Goal: Task Accomplishment & Management: Manage account settings

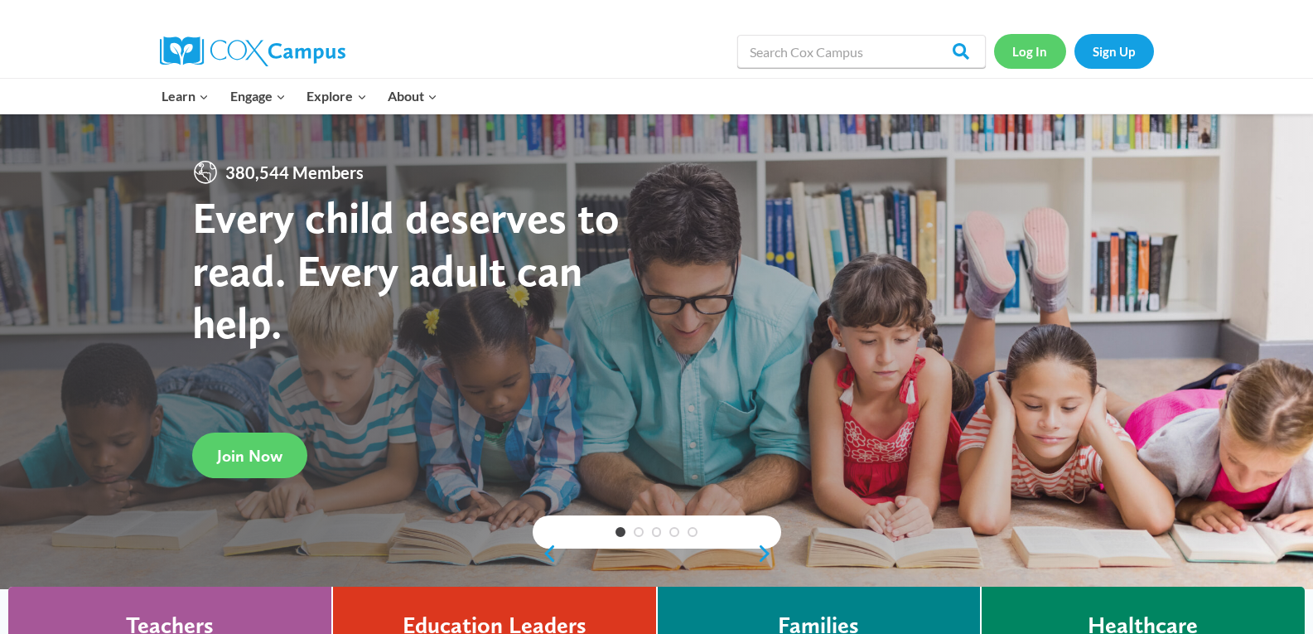
click at [1030, 53] on link "Log In" at bounding box center [1030, 51] width 72 height 34
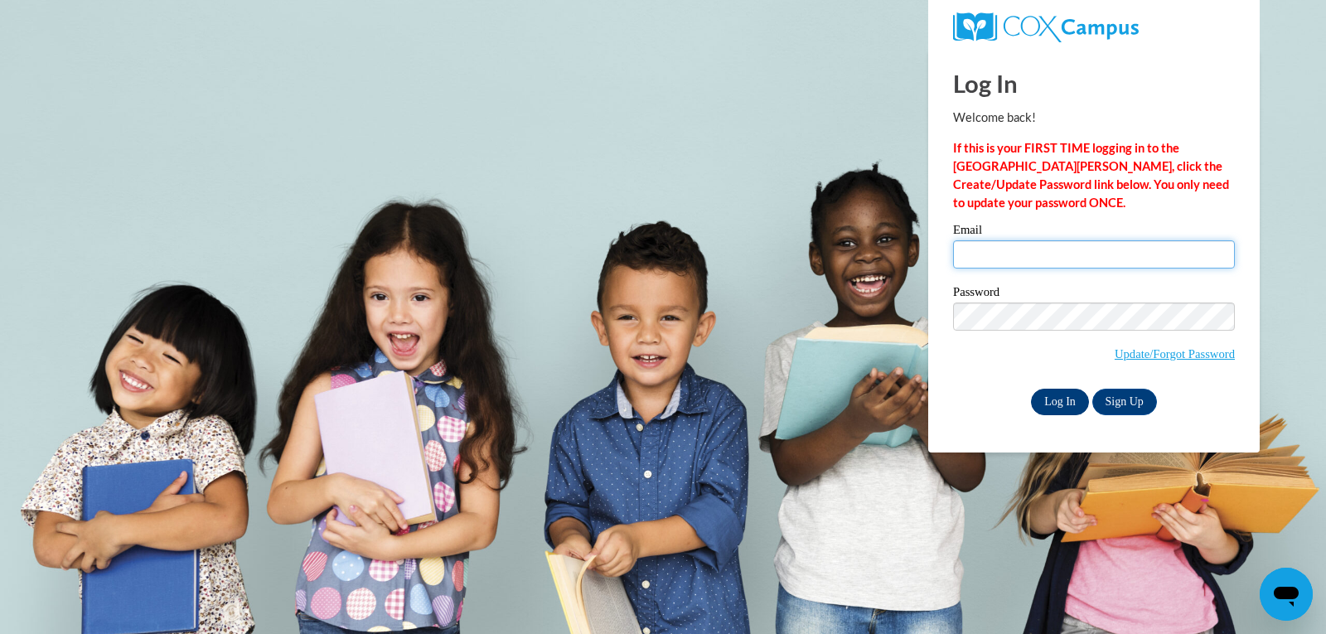
type input "[PERSON_NAME][EMAIL_ADDRESS][PERSON_NAME][PERSON_NAME][DOMAIN_NAME]"
click at [1063, 394] on input "Log In" at bounding box center [1060, 402] width 58 height 27
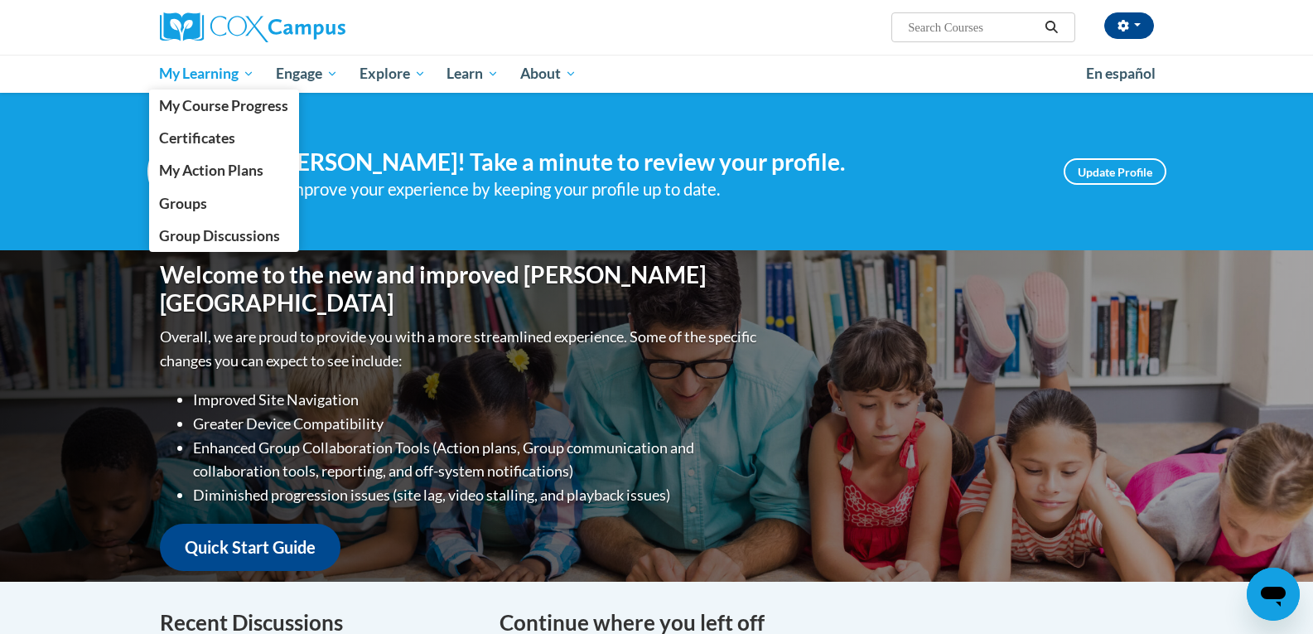
click at [173, 76] on span "My Learning" at bounding box center [206, 74] width 95 height 20
click at [186, 207] on span "Groups" at bounding box center [183, 203] width 48 height 17
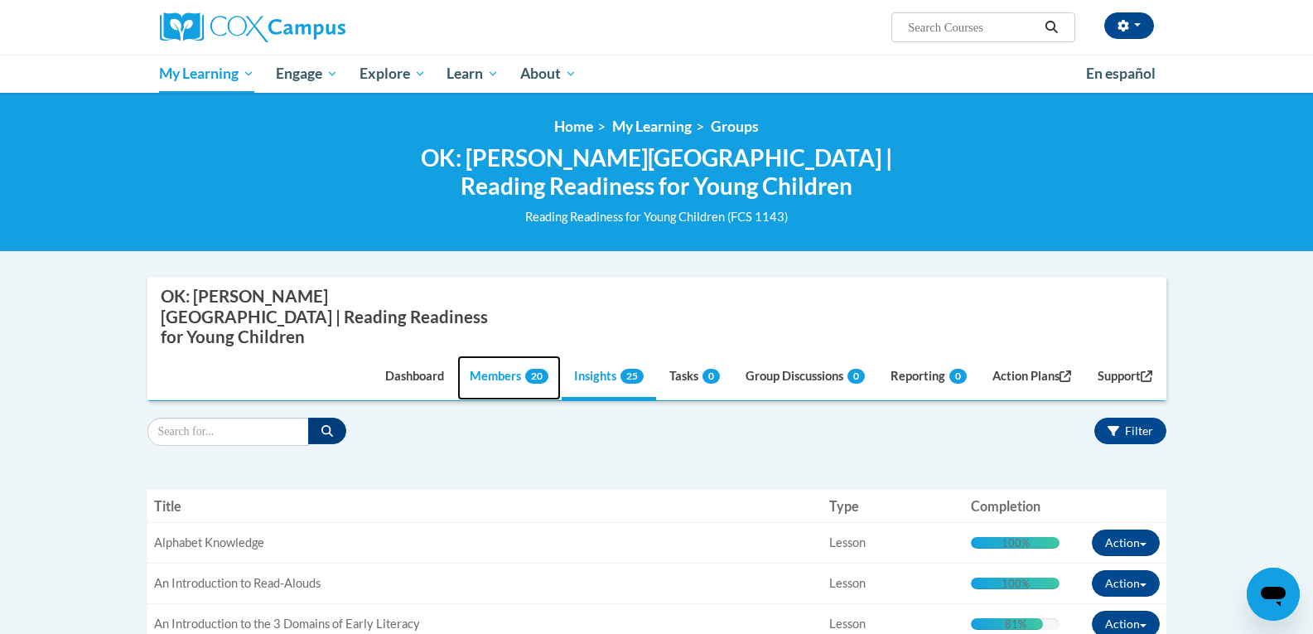
click at [489, 355] on link "Members 20" at bounding box center [509, 377] width 104 height 45
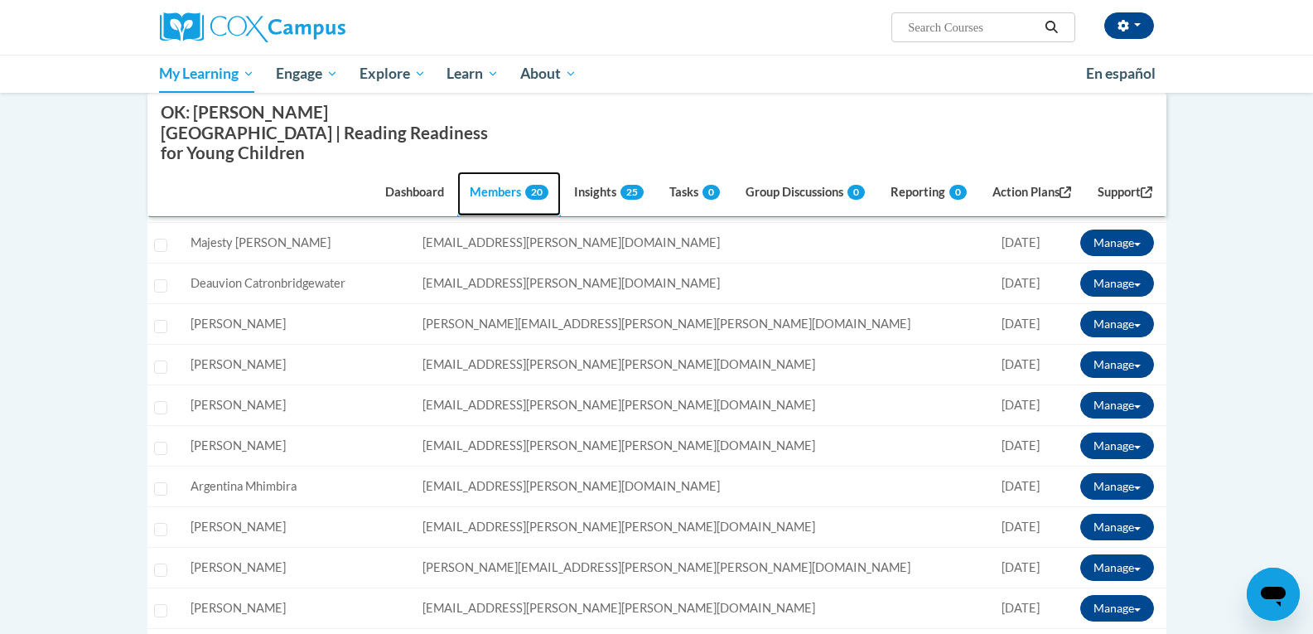
scroll to position [355, 0]
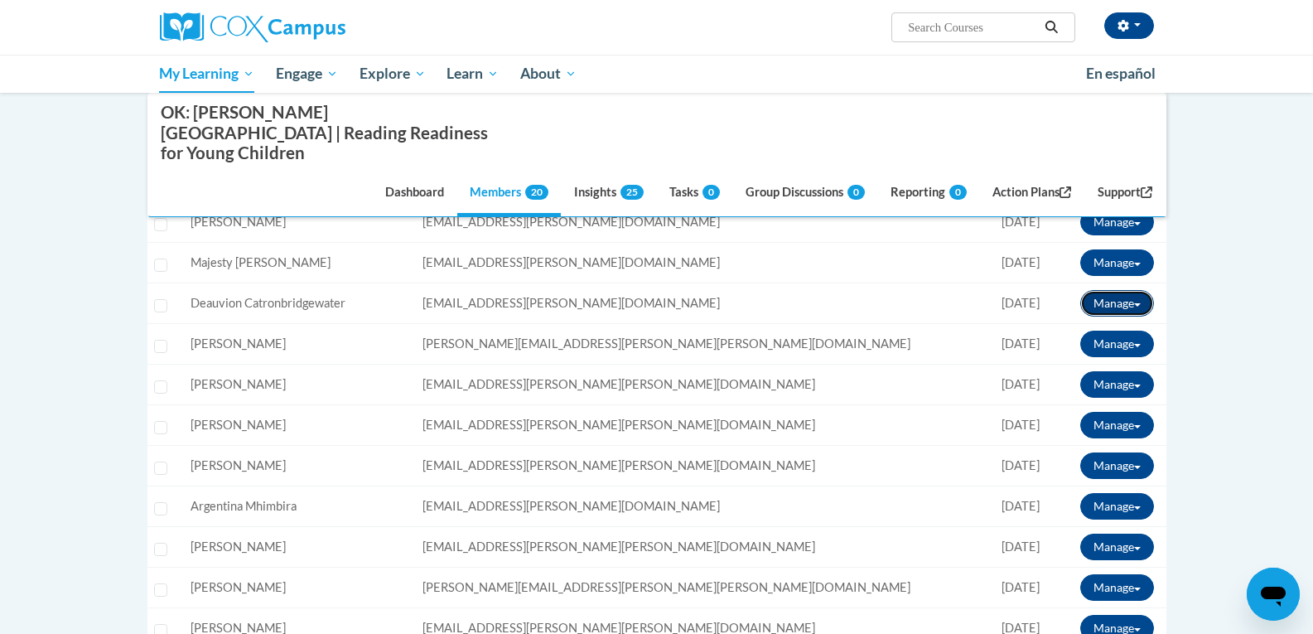
click at [1113, 290] on button "Manage" at bounding box center [1117, 303] width 74 height 27
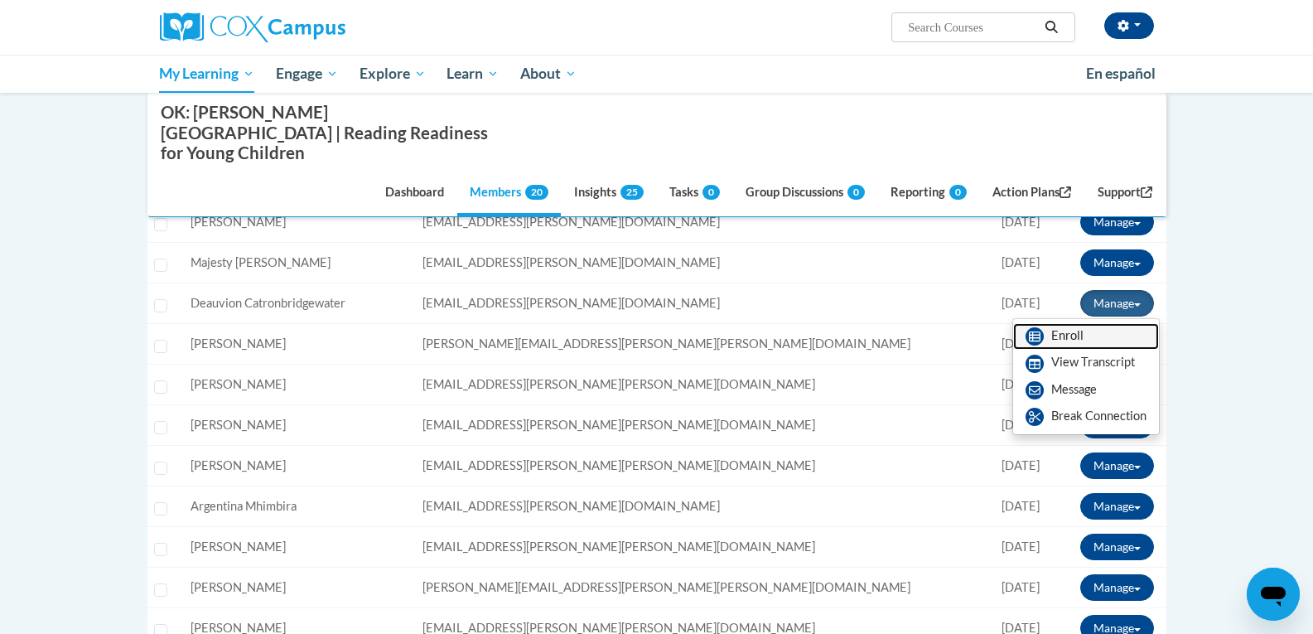
click at [1055, 323] on link "Enroll" at bounding box center [1086, 336] width 146 height 27
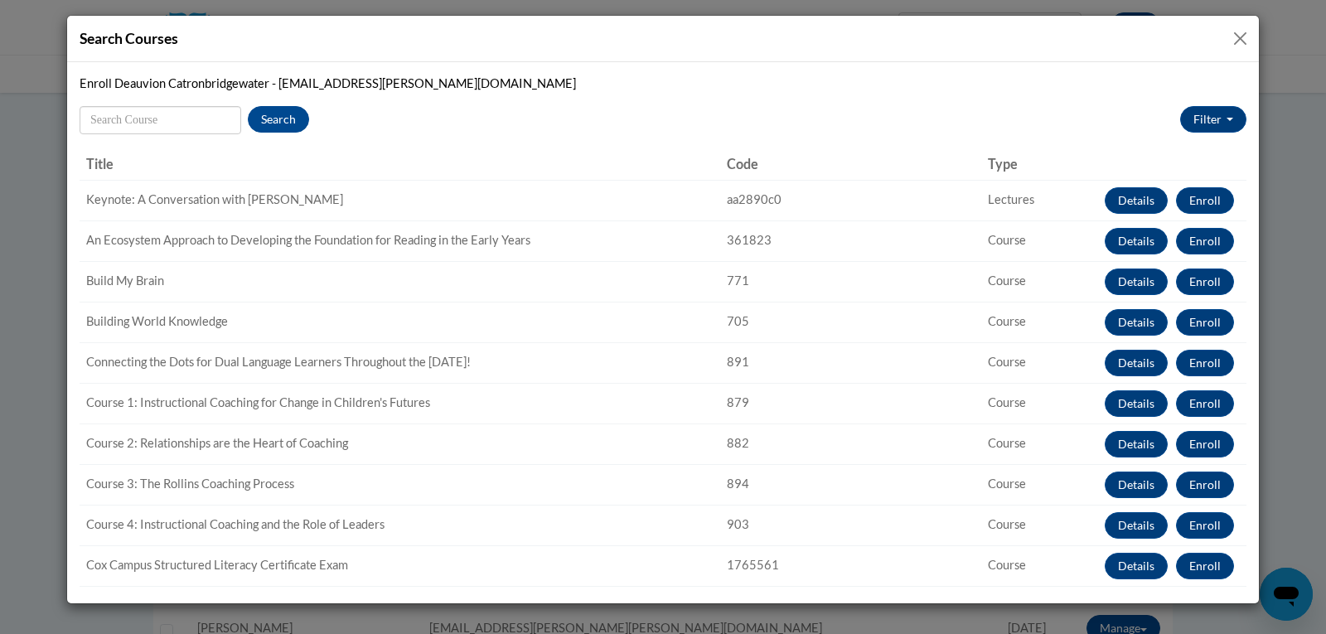
click at [1239, 31] on button "Close" at bounding box center [1239, 38] width 21 height 21
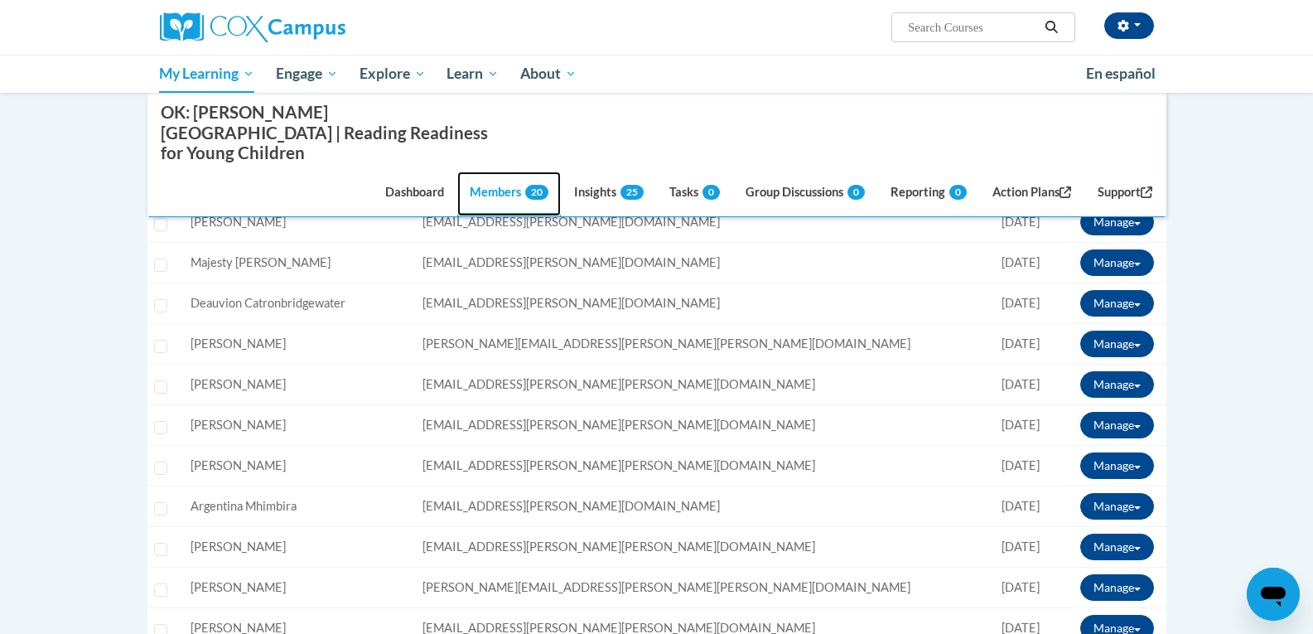
click at [485, 175] on link "Members 20" at bounding box center [509, 193] width 104 height 45
click at [672, 177] on link "Tasks 0" at bounding box center [694, 193] width 75 height 45
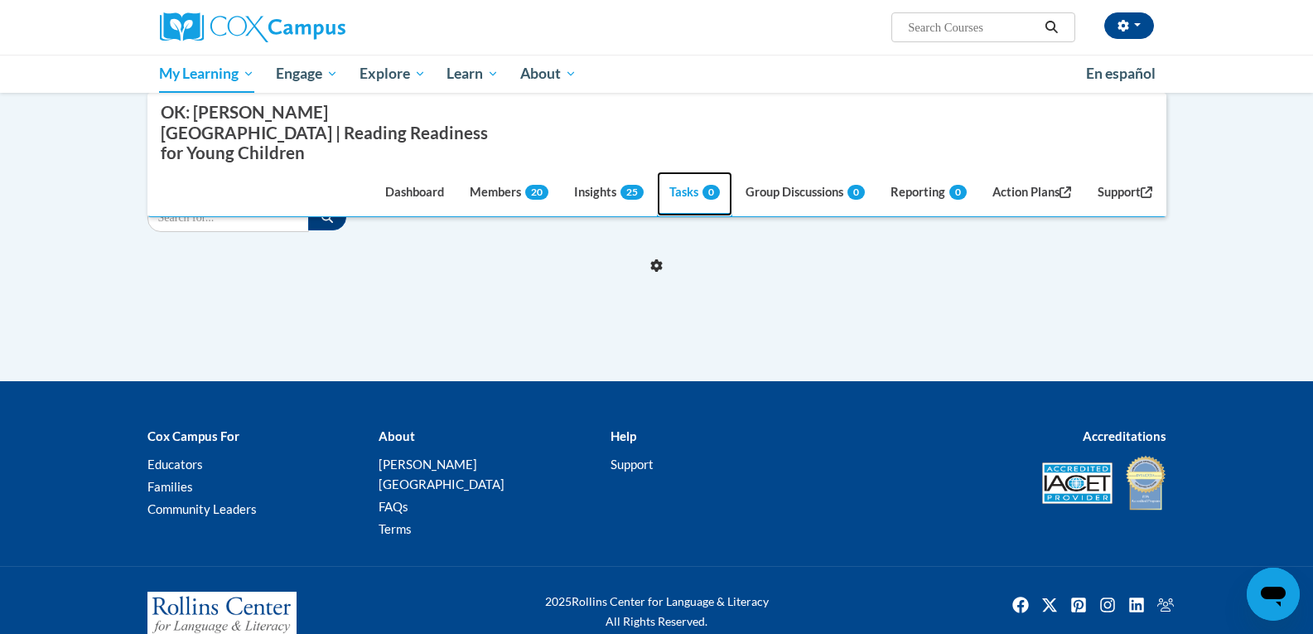
scroll to position [244, 0]
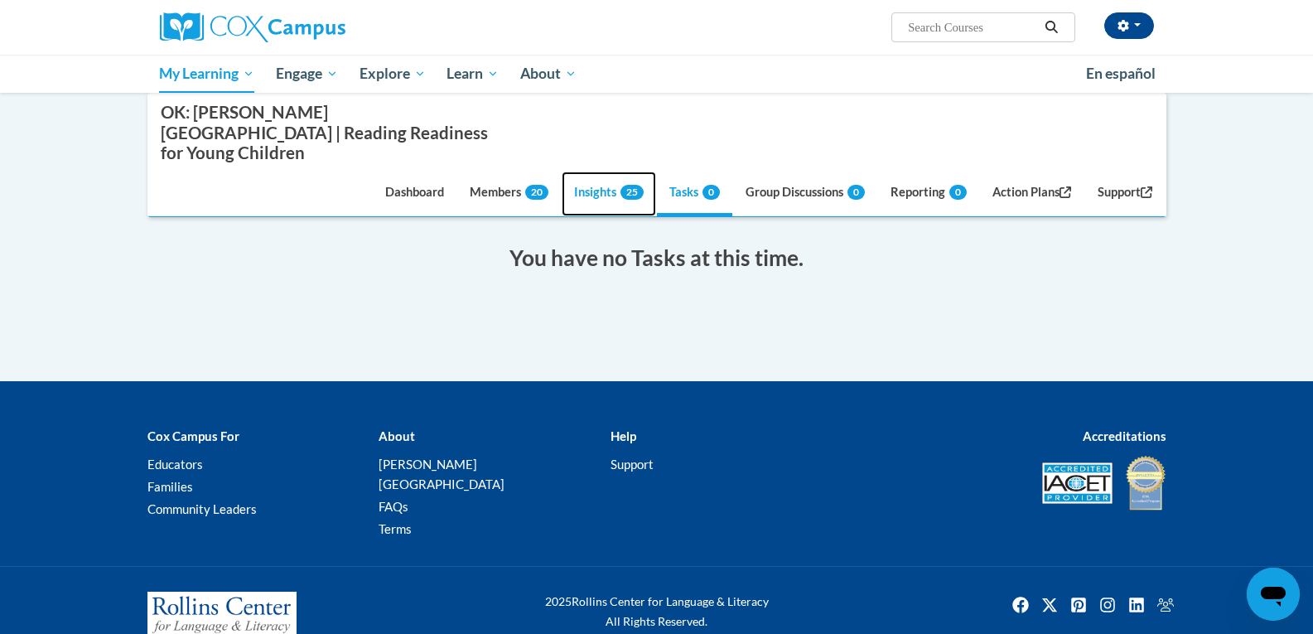
click at [582, 172] on link "Insights 25" at bounding box center [609, 193] width 94 height 45
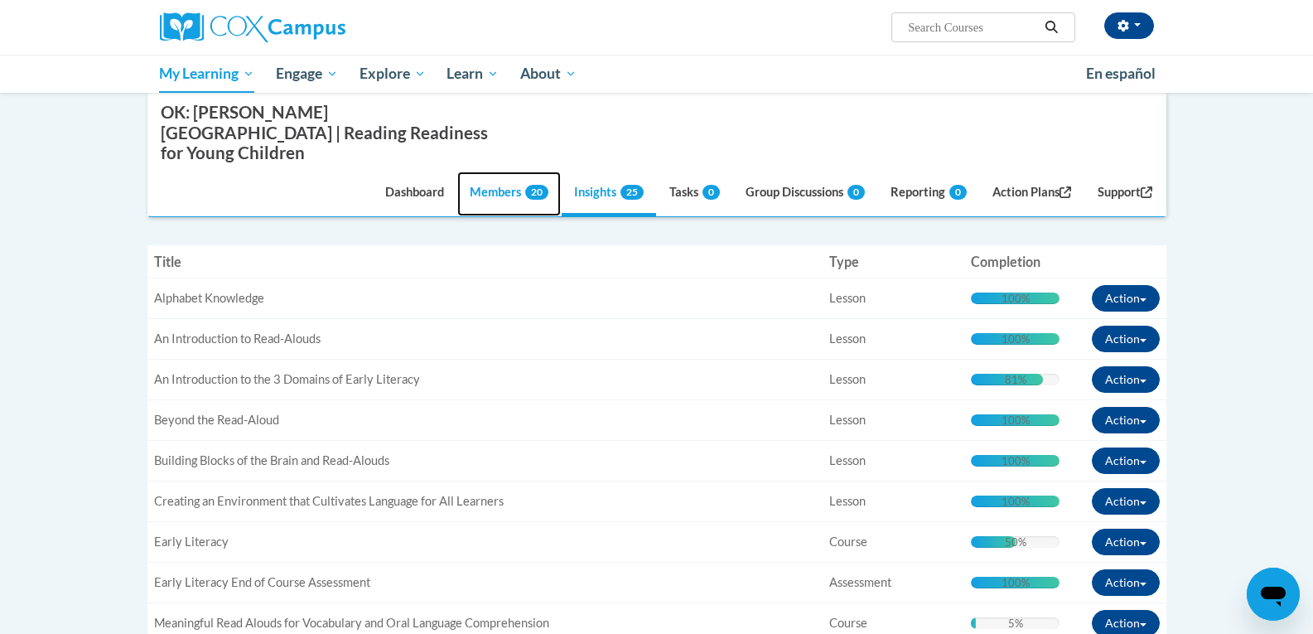
click at [476, 171] on link "Members 20" at bounding box center [509, 193] width 104 height 45
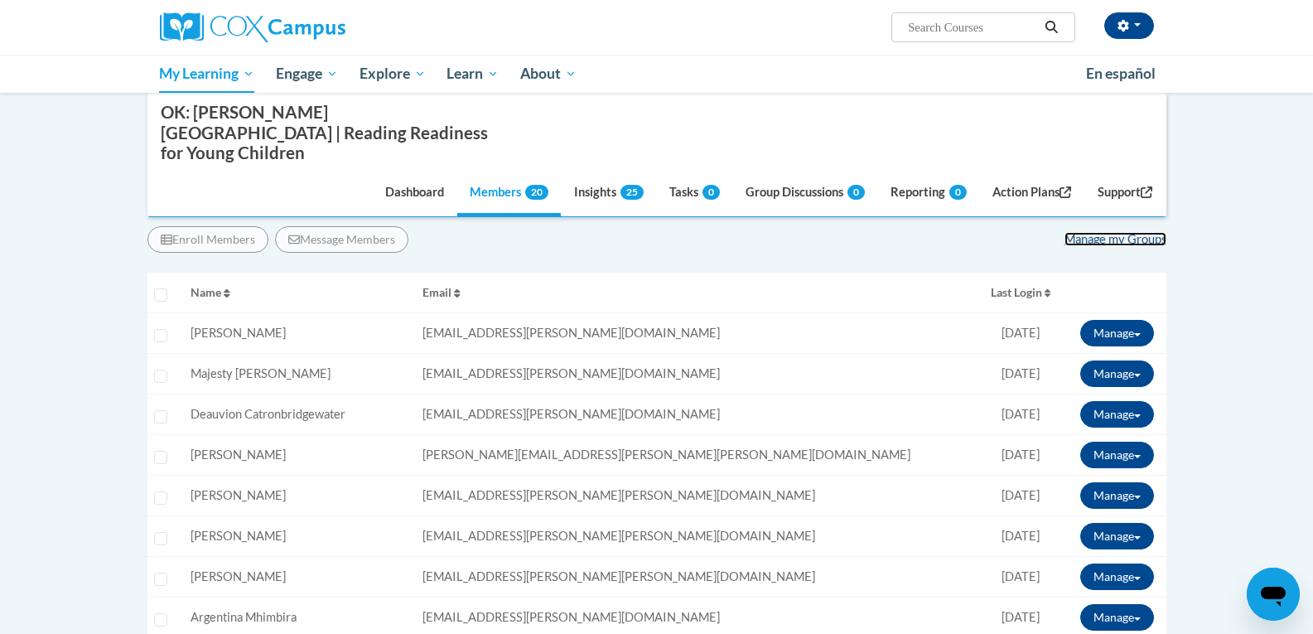
click at [1114, 232] on link "Manage my Groups" at bounding box center [1116, 239] width 102 height 14
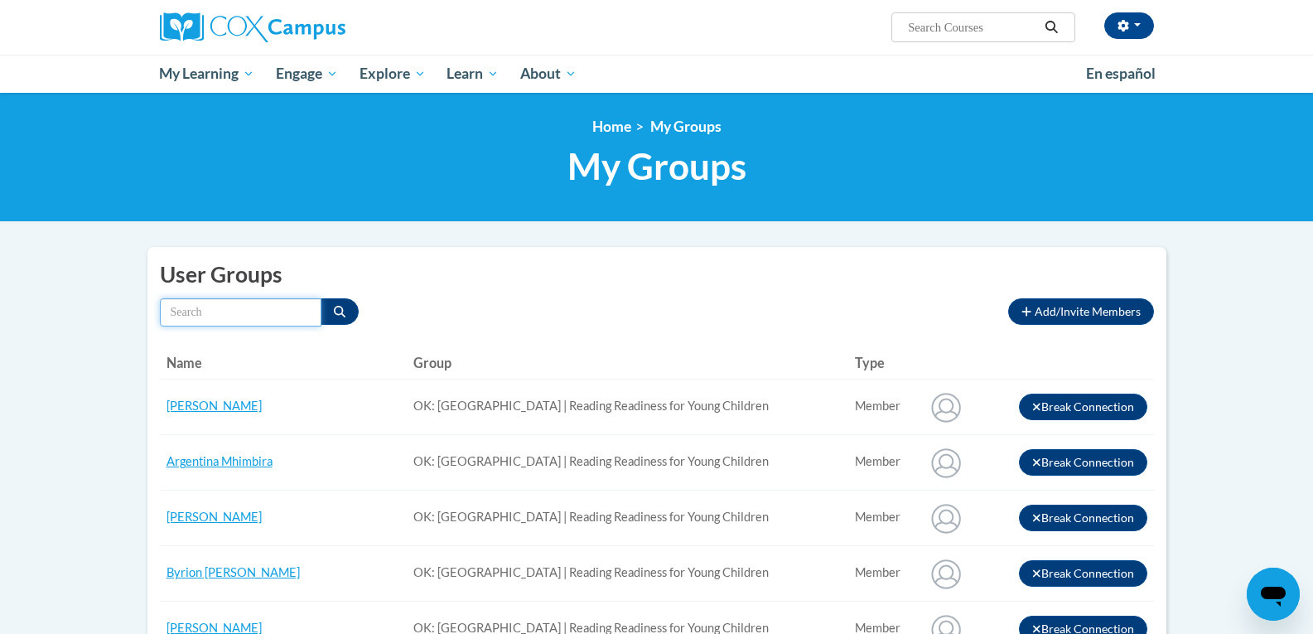
click at [212, 318] on input "Search by name" at bounding box center [241, 312] width 162 height 28
click at [1084, 312] on span "Add/Invite Members" at bounding box center [1088, 311] width 106 height 14
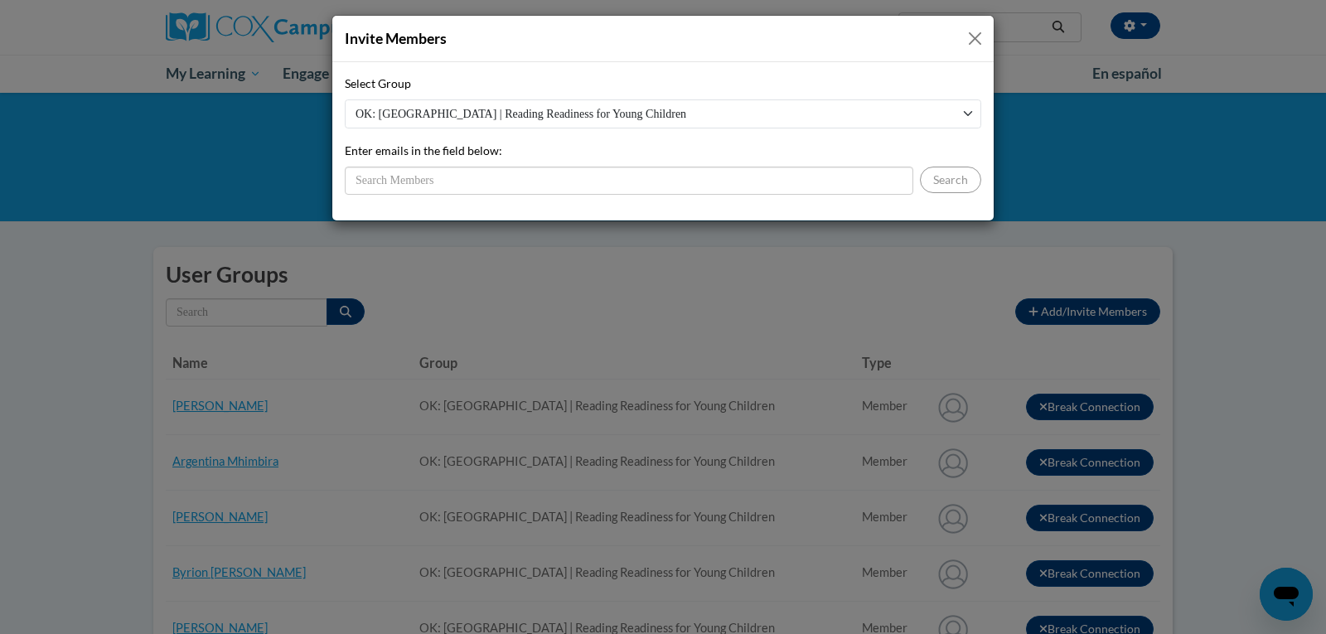
click at [969, 41] on button "Close" at bounding box center [974, 38] width 21 height 21
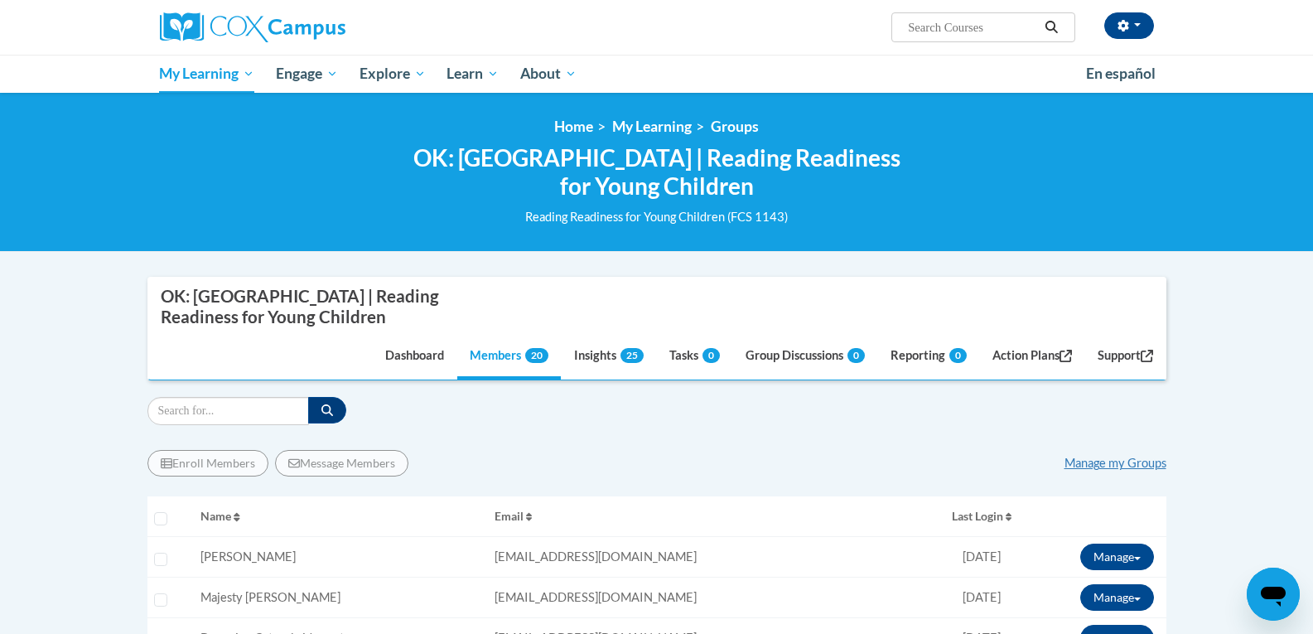
scroll to position [5, 0]
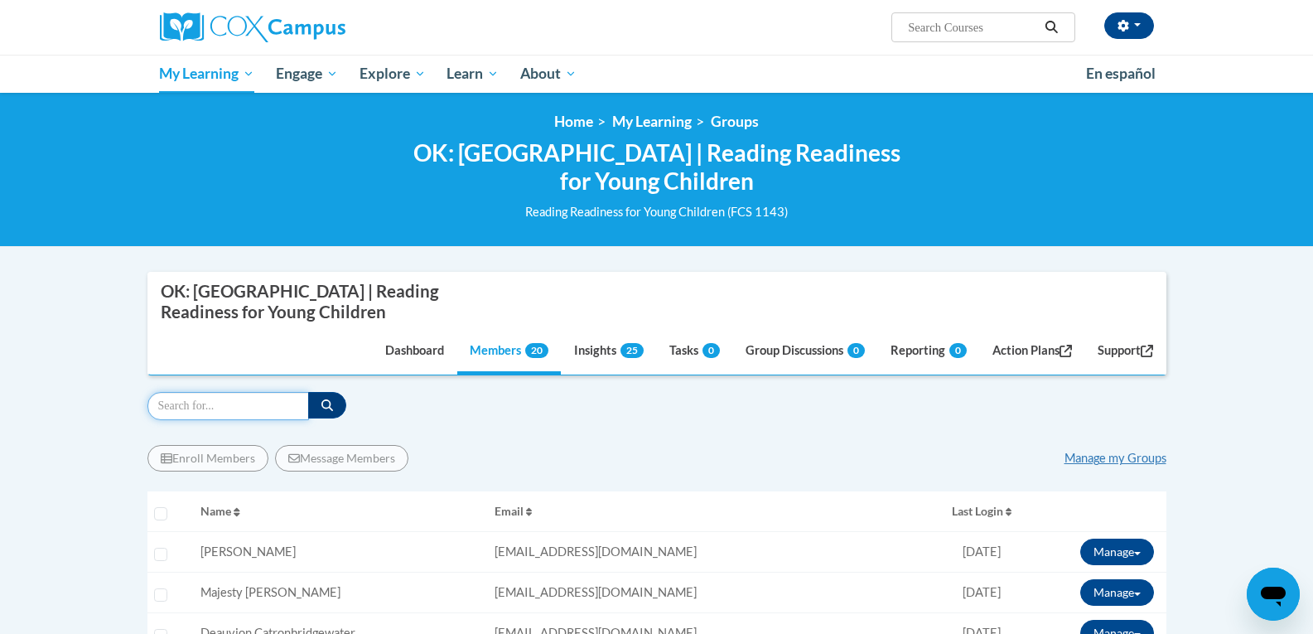
click at [268, 401] on input "Search" at bounding box center [228, 406] width 162 height 28
type input "r"
type input "phonics"
click at [324, 413] on button "button" at bounding box center [327, 405] width 38 height 27
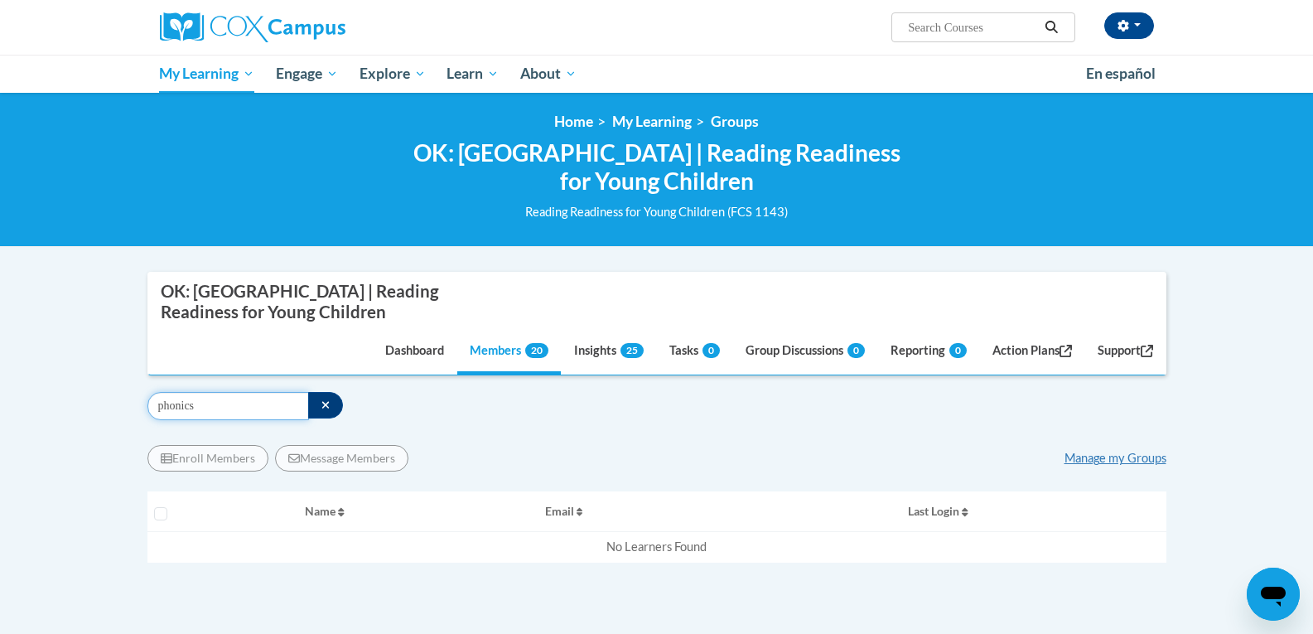
drag, startPoint x: 208, startPoint y: 407, endPoint x: 149, endPoint y: 405, distance: 58.8
click at [149, 405] on input "phonics" at bounding box center [228, 406] width 162 height 28
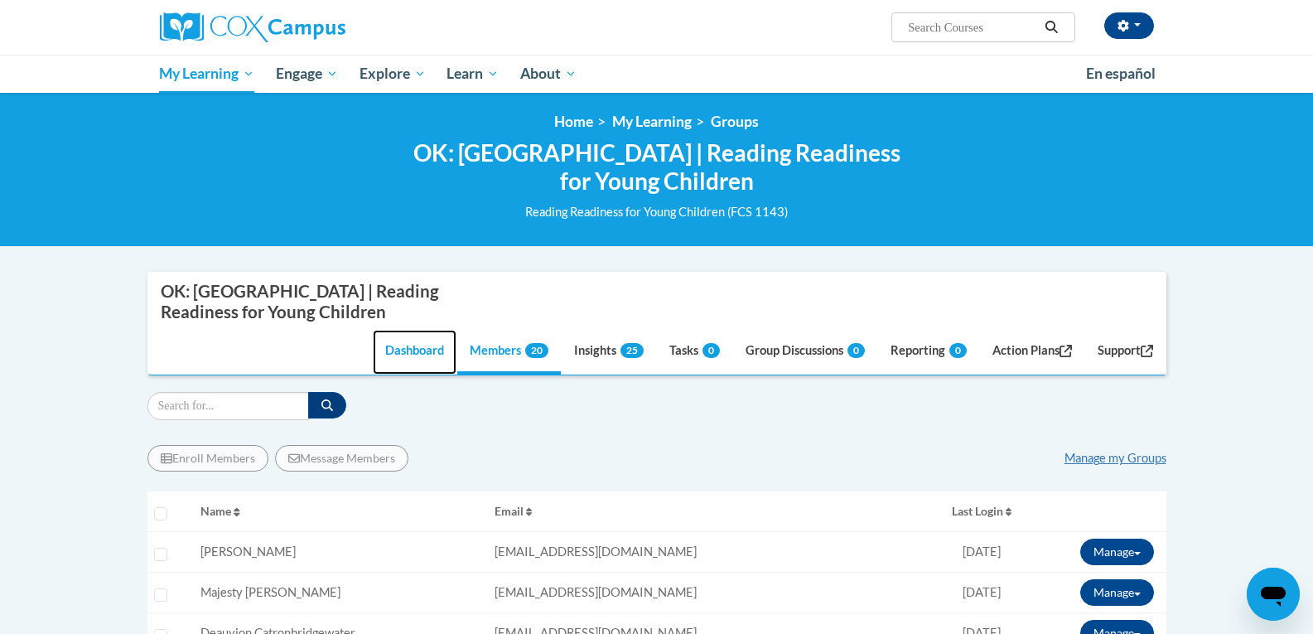
click at [413, 351] on link "Dashboard" at bounding box center [415, 352] width 84 height 45
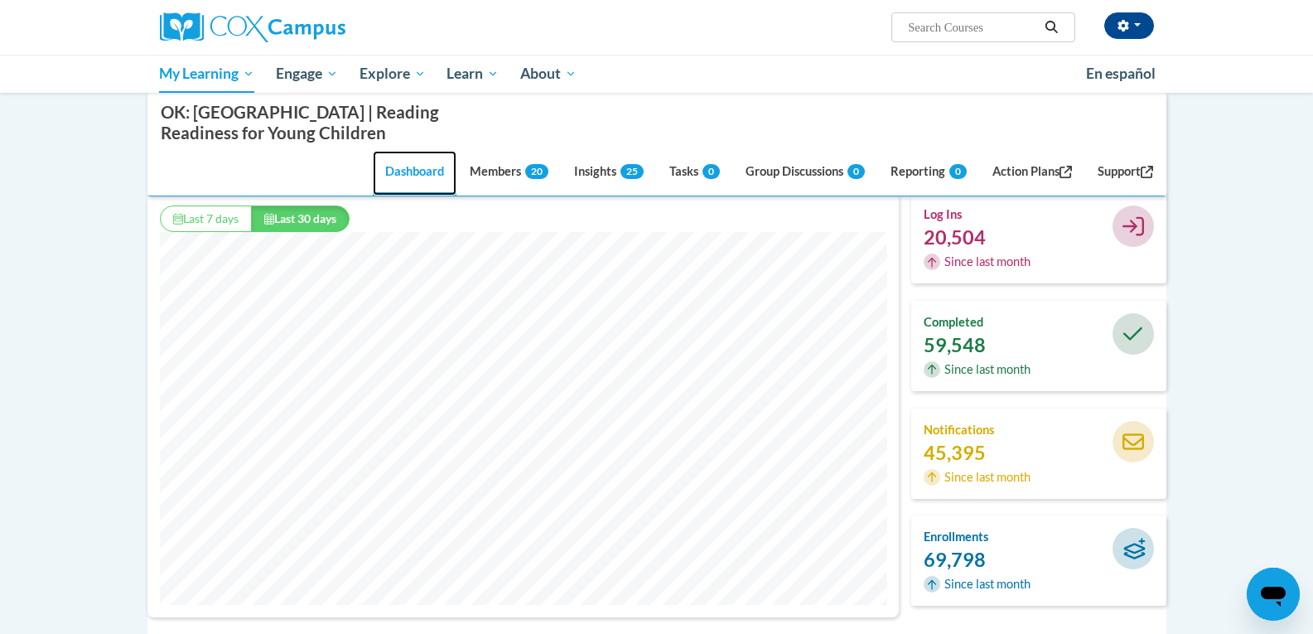
scroll to position [220, 0]
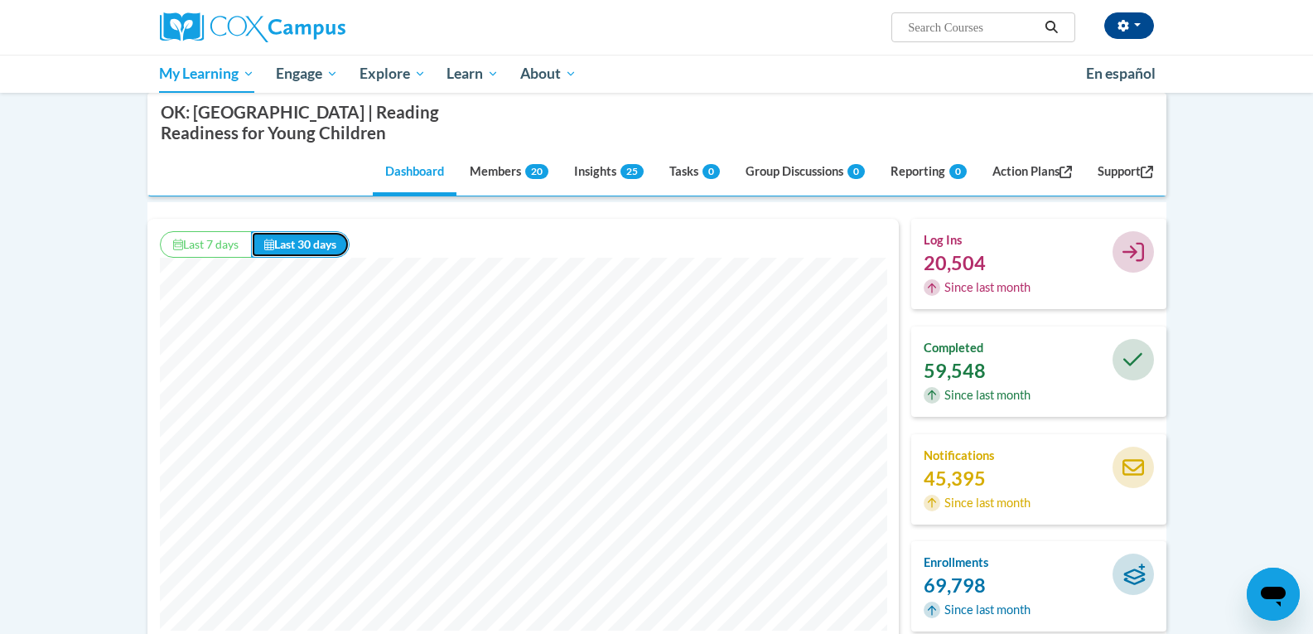
click at [302, 252] on button "Last 30 days" at bounding box center [300, 244] width 99 height 27
click at [221, 238] on button "Last 7 days" at bounding box center [206, 244] width 92 height 27
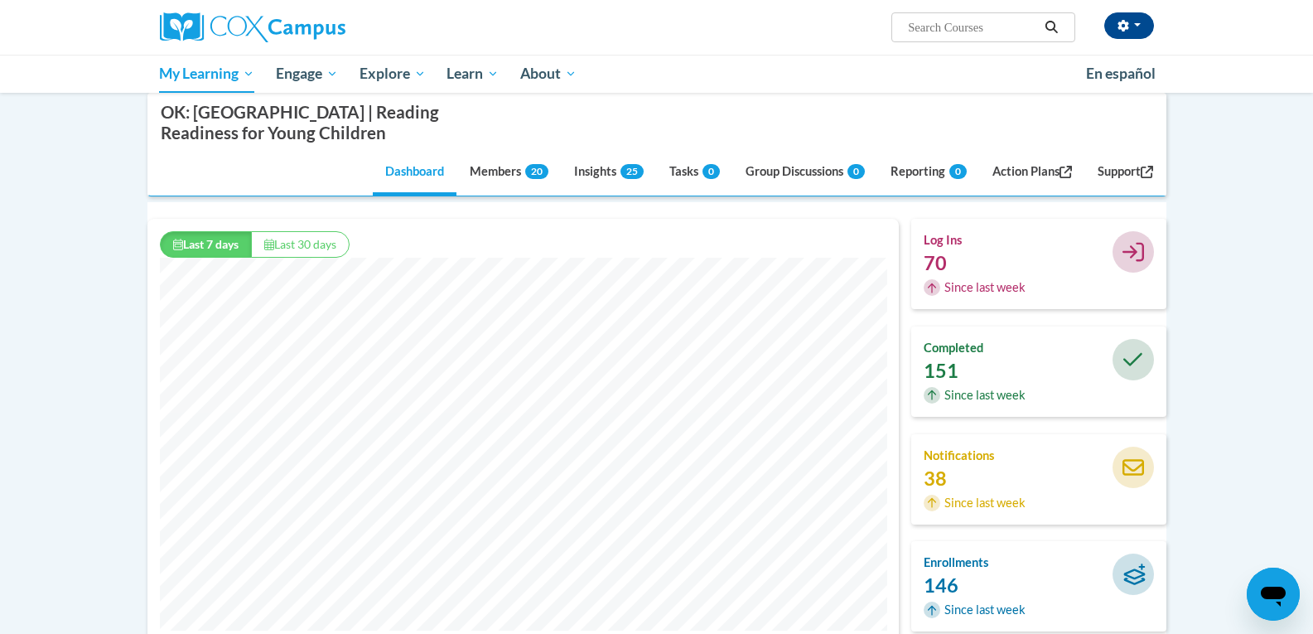
click at [916, 31] on input "Search..." at bounding box center [972, 27] width 133 height 20
type input "explicit phonics"
click at [1060, 22] on button "Search" at bounding box center [1051, 27] width 25 height 20
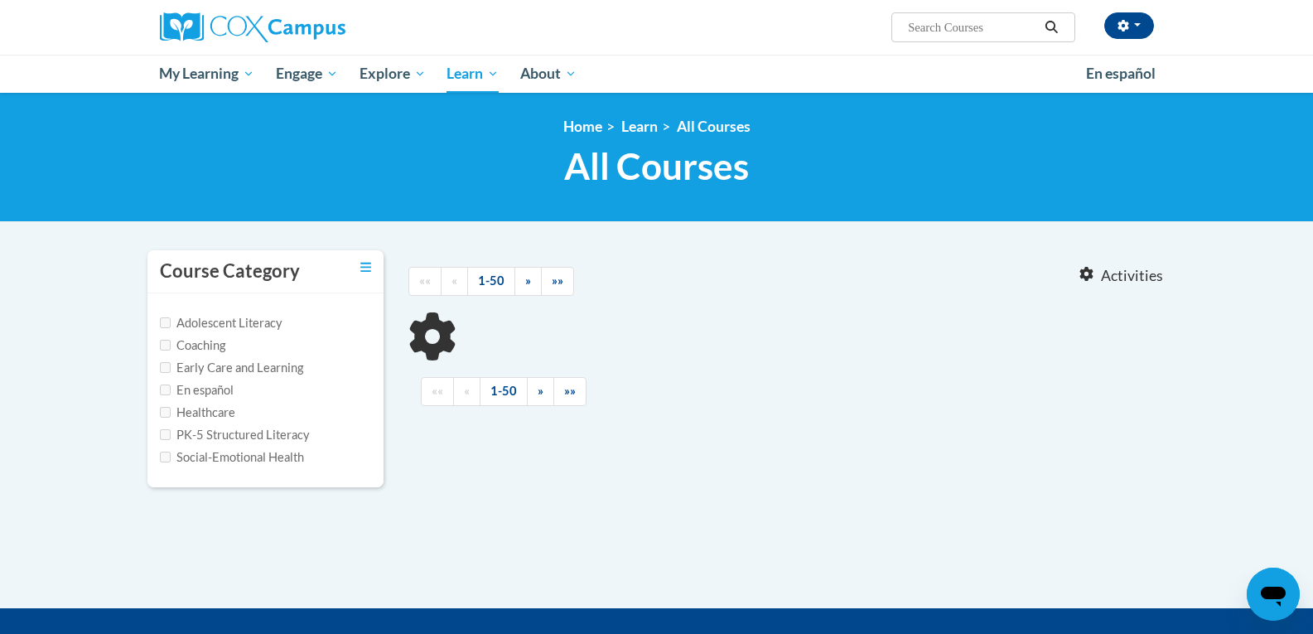
type input "explicit phonics"
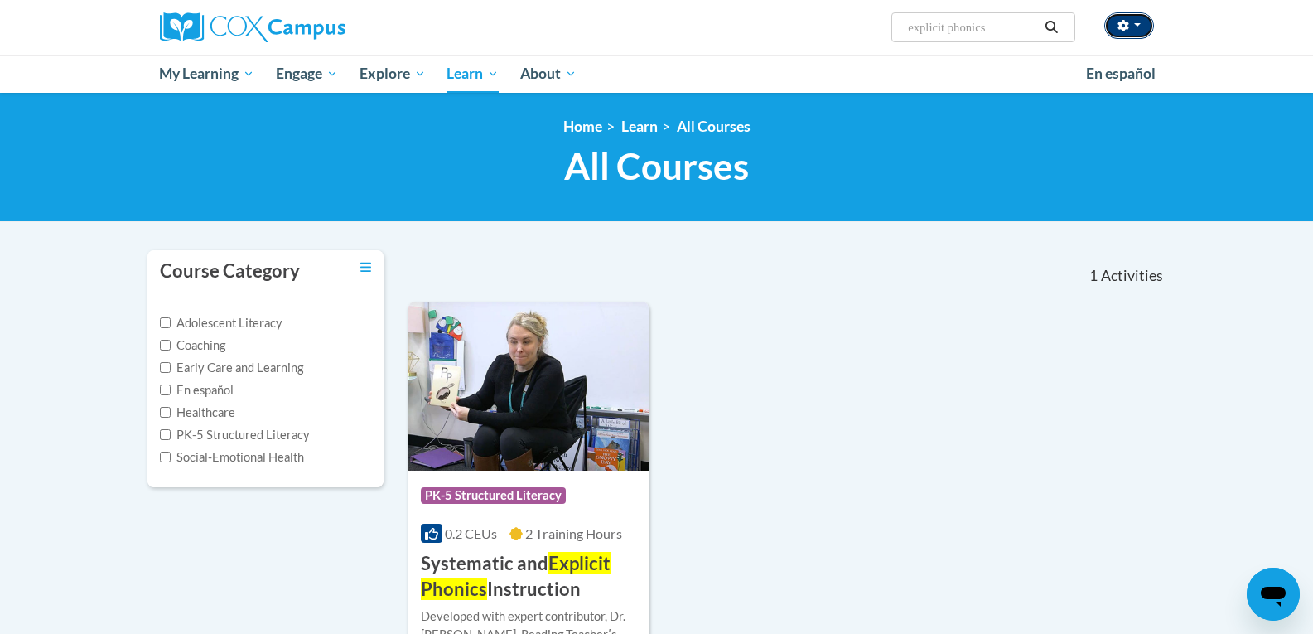
click at [1130, 31] on button "button" at bounding box center [1129, 25] width 50 height 27
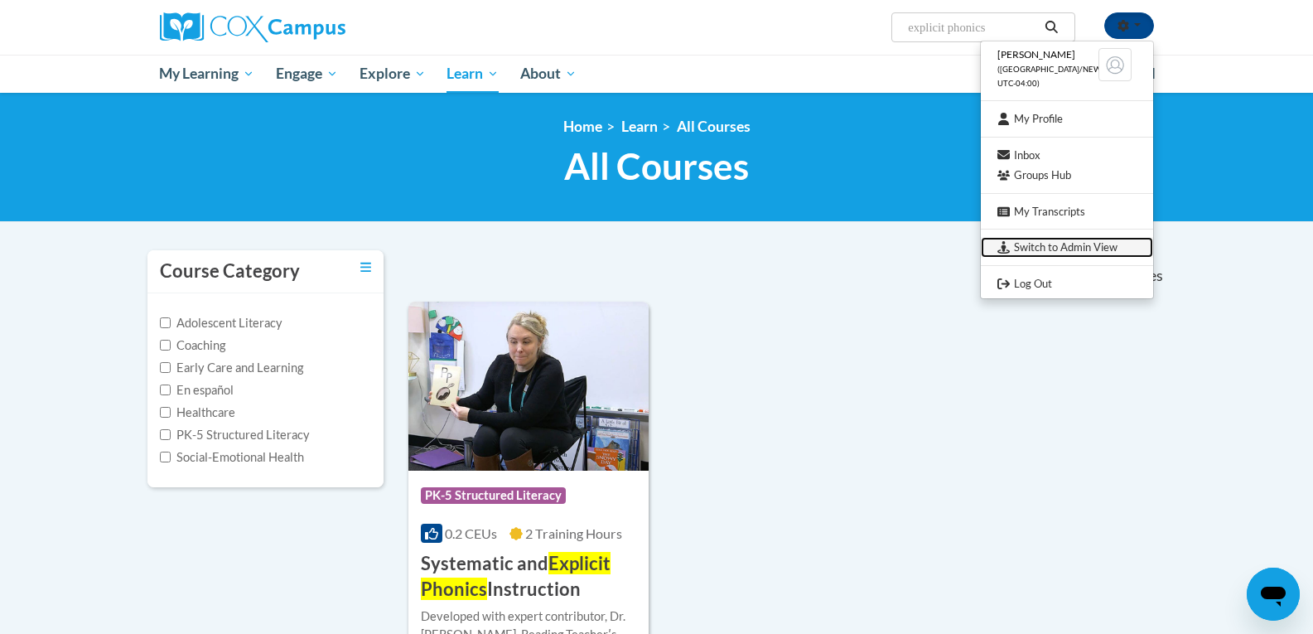
click at [1094, 244] on link "Switch to Admin View" at bounding box center [1067, 247] width 172 height 21
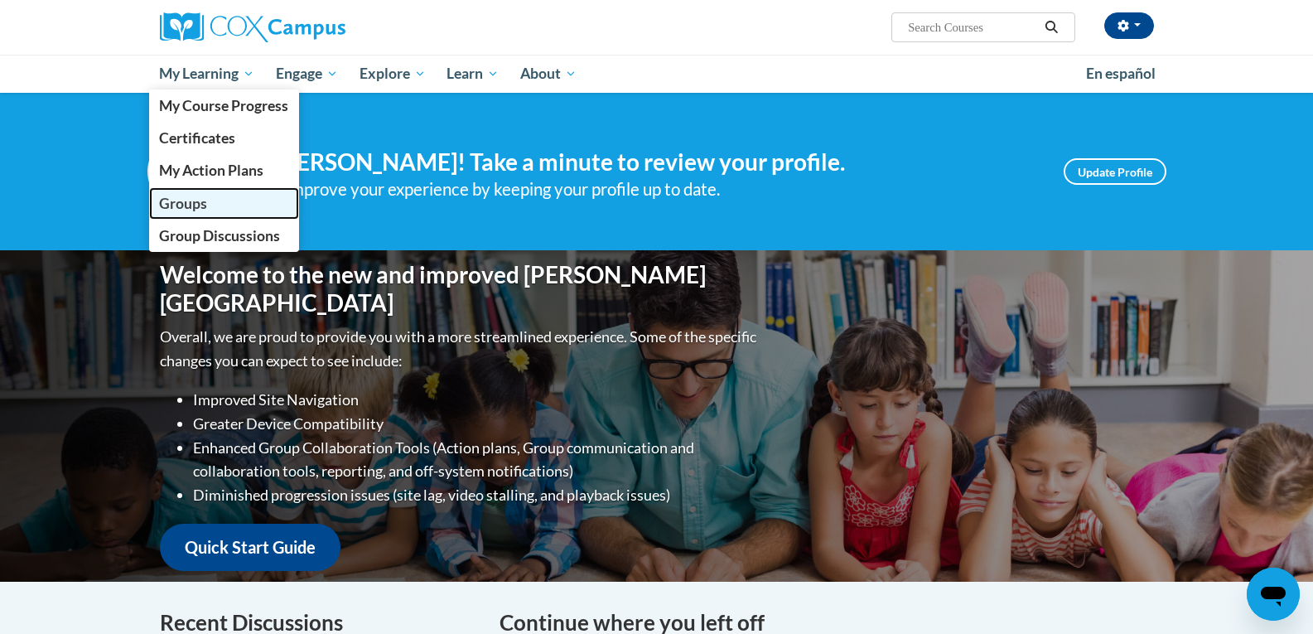
click at [190, 199] on span "Groups" at bounding box center [183, 203] width 48 height 17
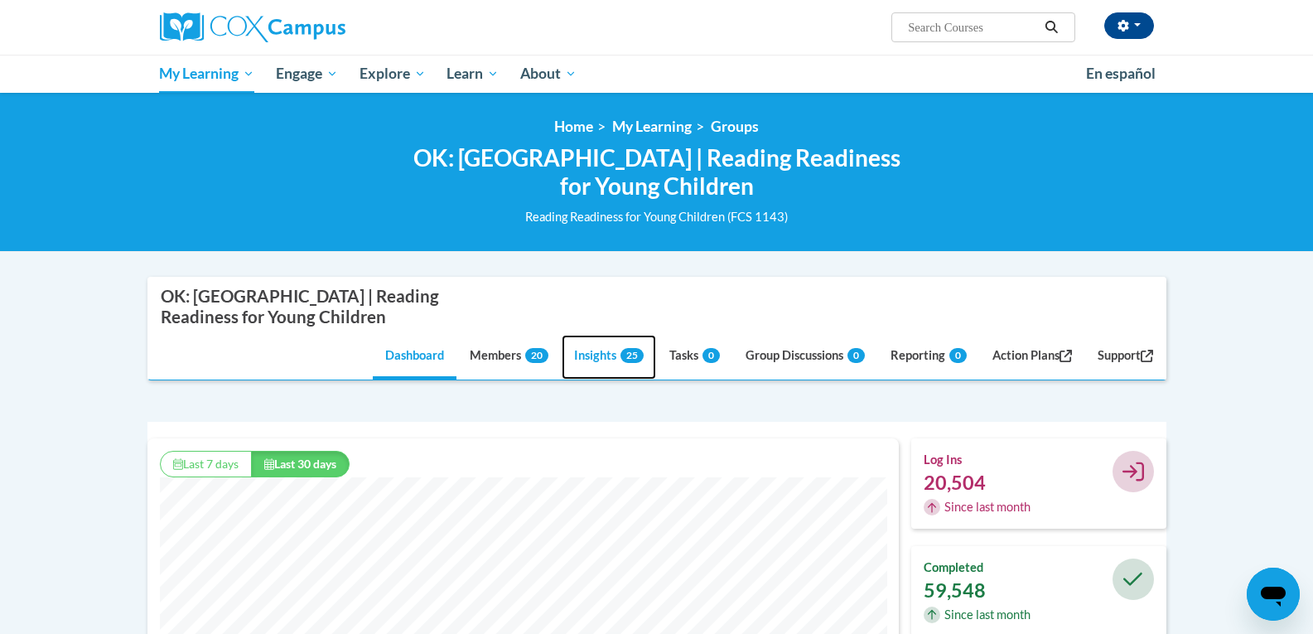
click at [584, 363] on link "Insights 25" at bounding box center [609, 357] width 94 height 45
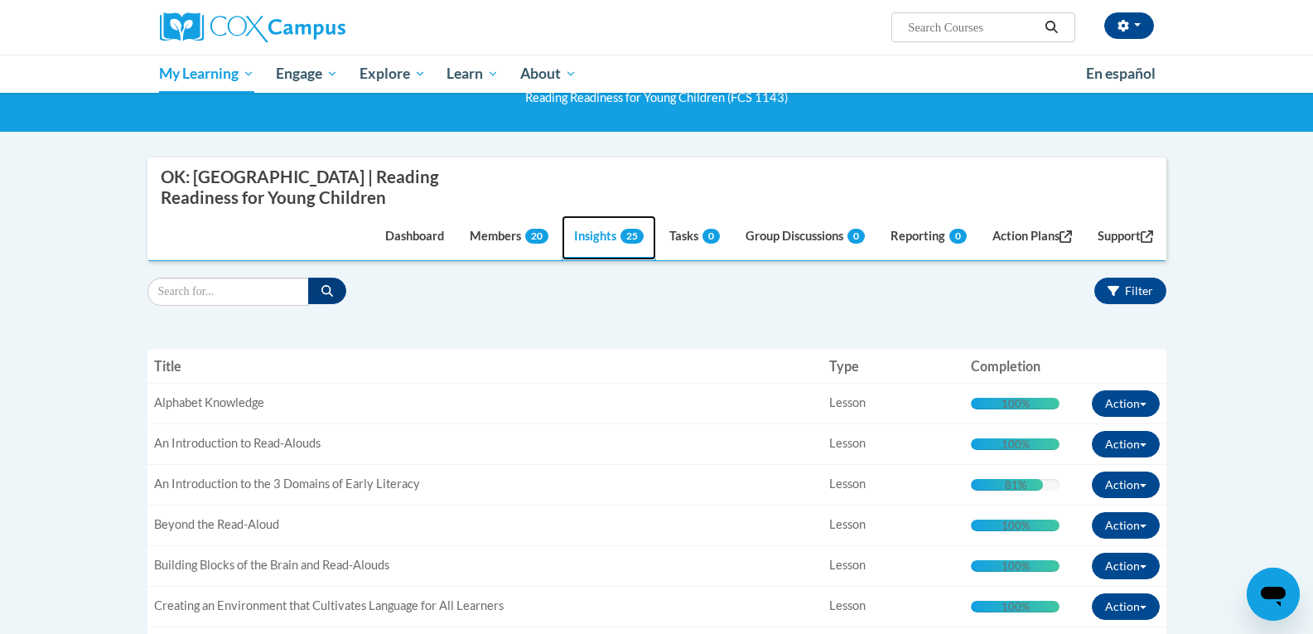
scroll to position [124, 0]
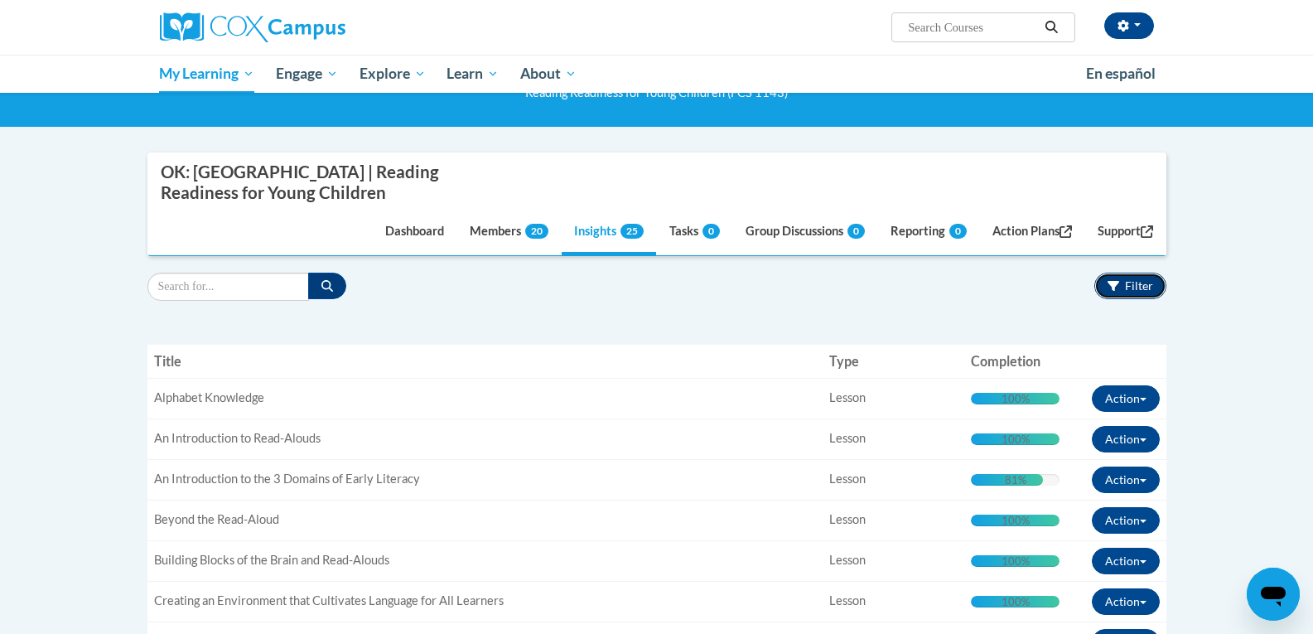
click at [1131, 286] on span "Filter" at bounding box center [1139, 285] width 28 height 14
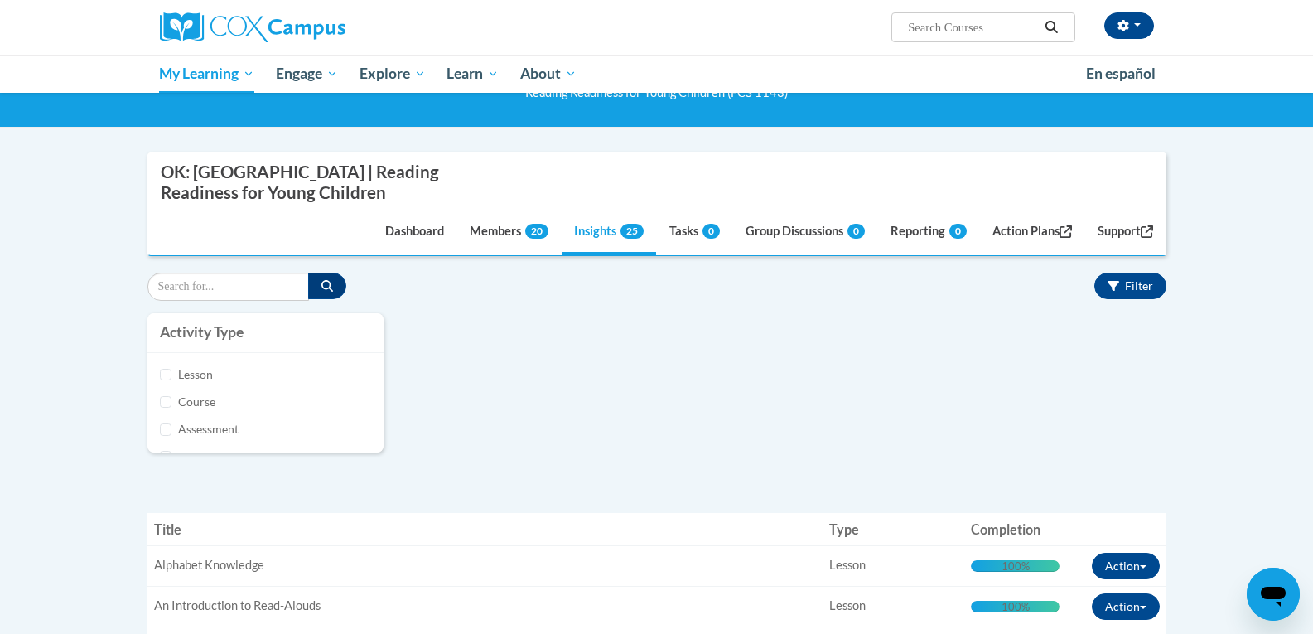
click at [205, 402] on label "Course" at bounding box center [274, 402] width 193 height 18
click at [172, 402] on input "Course" at bounding box center [166, 402] width 12 height 12
checkbox input "true"
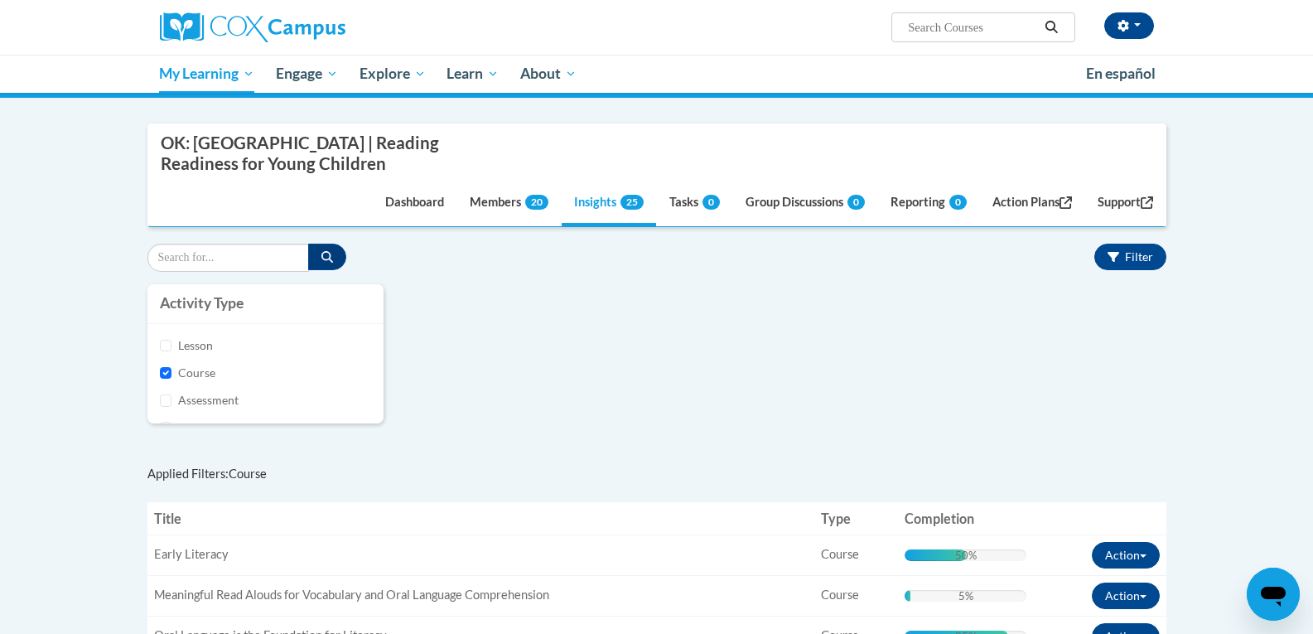
scroll to position [133, 0]
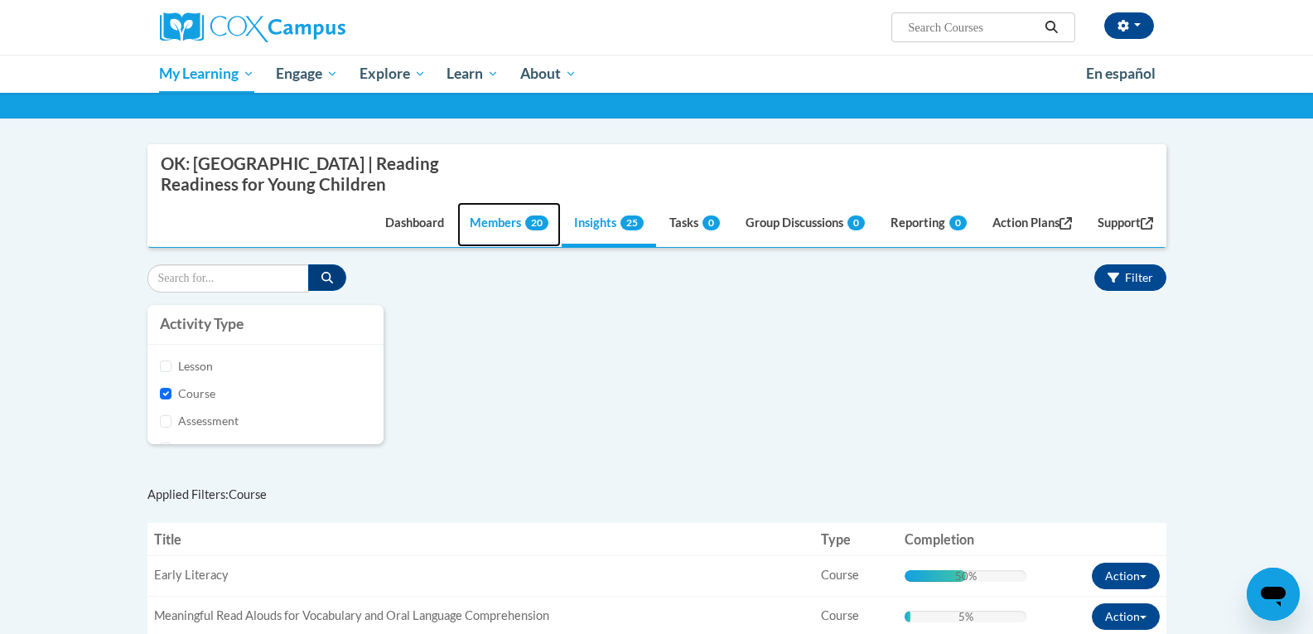
click at [500, 216] on link "Members 20" at bounding box center [509, 224] width 104 height 45
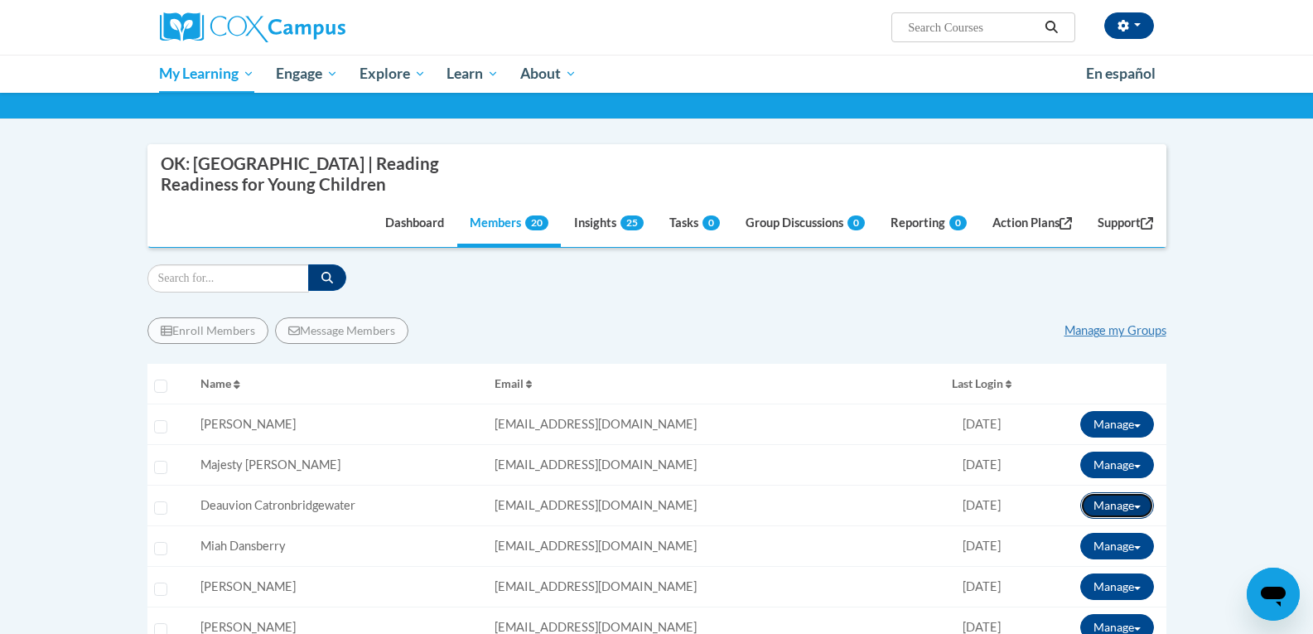
click at [1112, 500] on button "Manage" at bounding box center [1117, 505] width 74 height 27
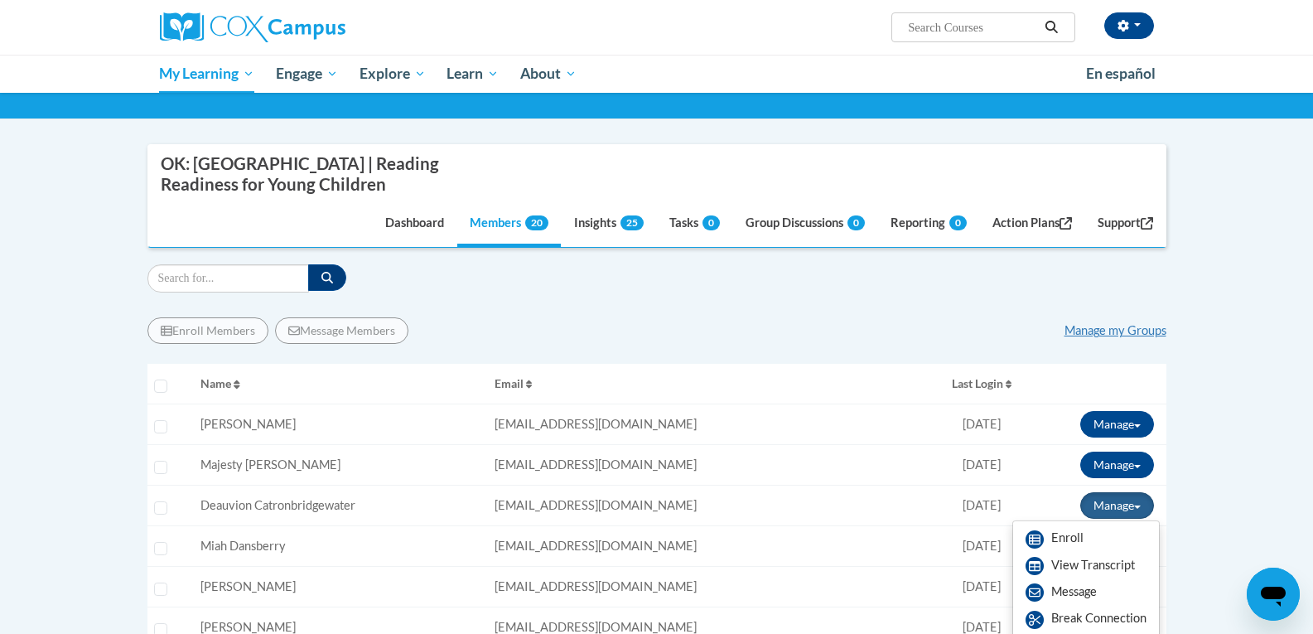
click at [953, 335] on div "Enroll Members Message Members Manage my Groups" at bounding box center [656, 330] width 1019 height 27
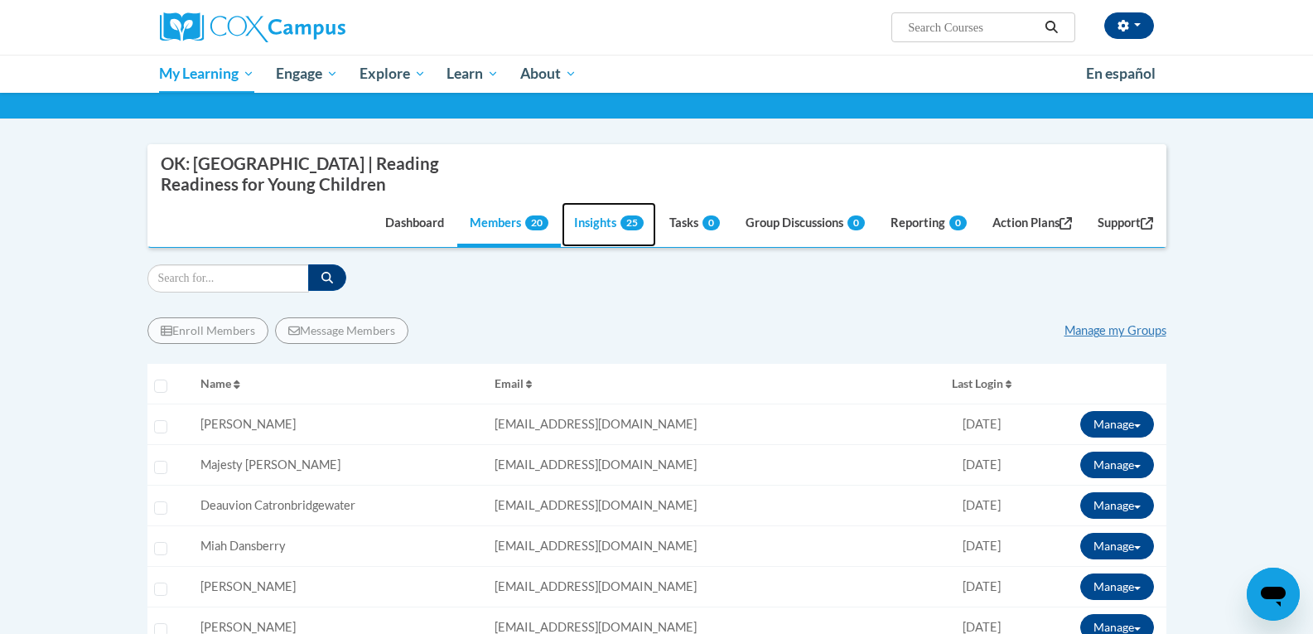
click at [587, 221] on link "Insights 25" at bounding box center [609, 224] width 94 height 45
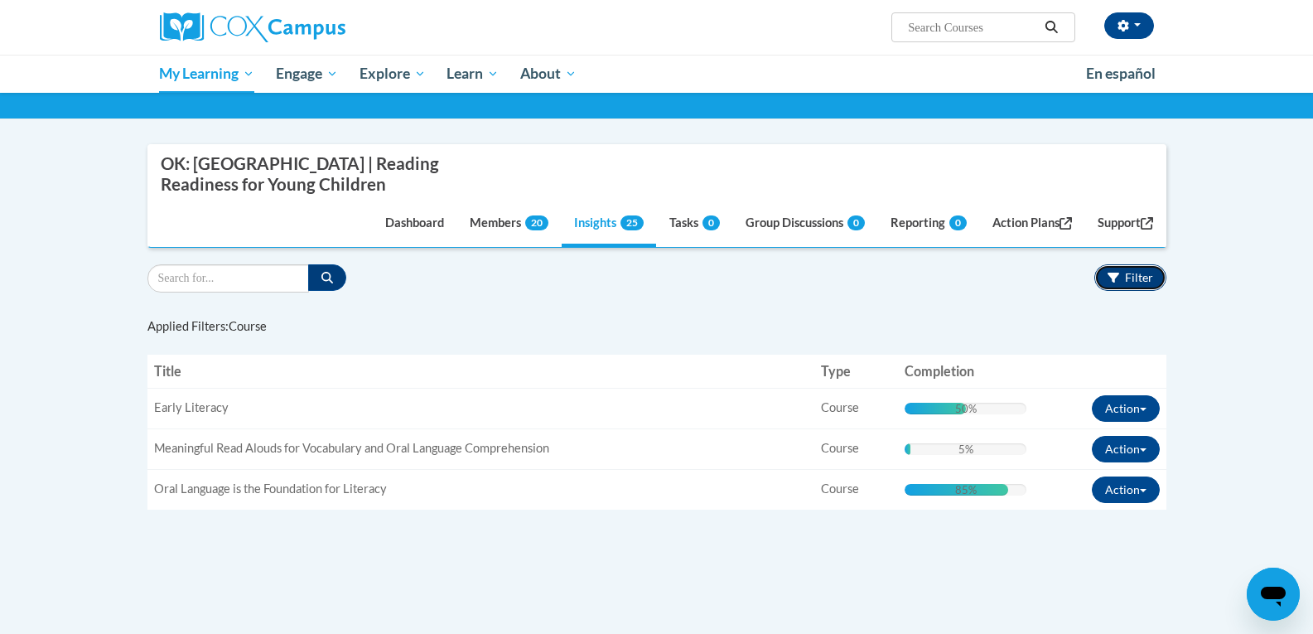
click at [1139, 274] on span "Filter" at bounding box center [1139, 277] width 28 height 14
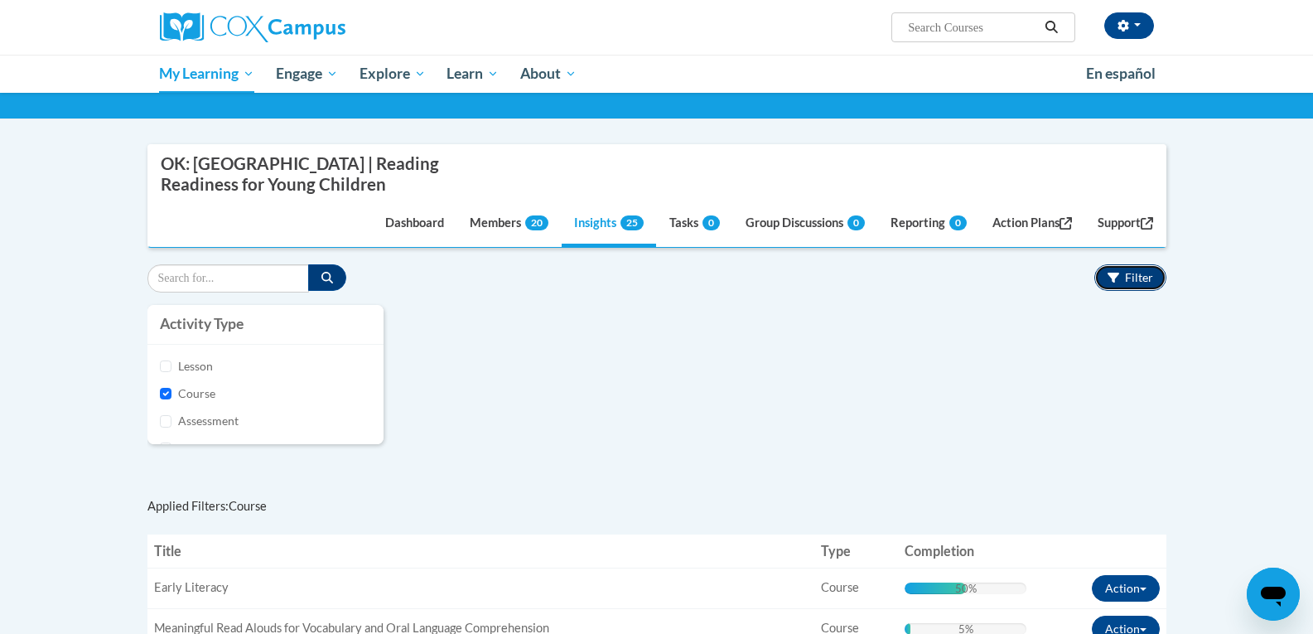
click at [1139, 274] on span "Filter" at bounding box center [1139, 277] width 28 height 14
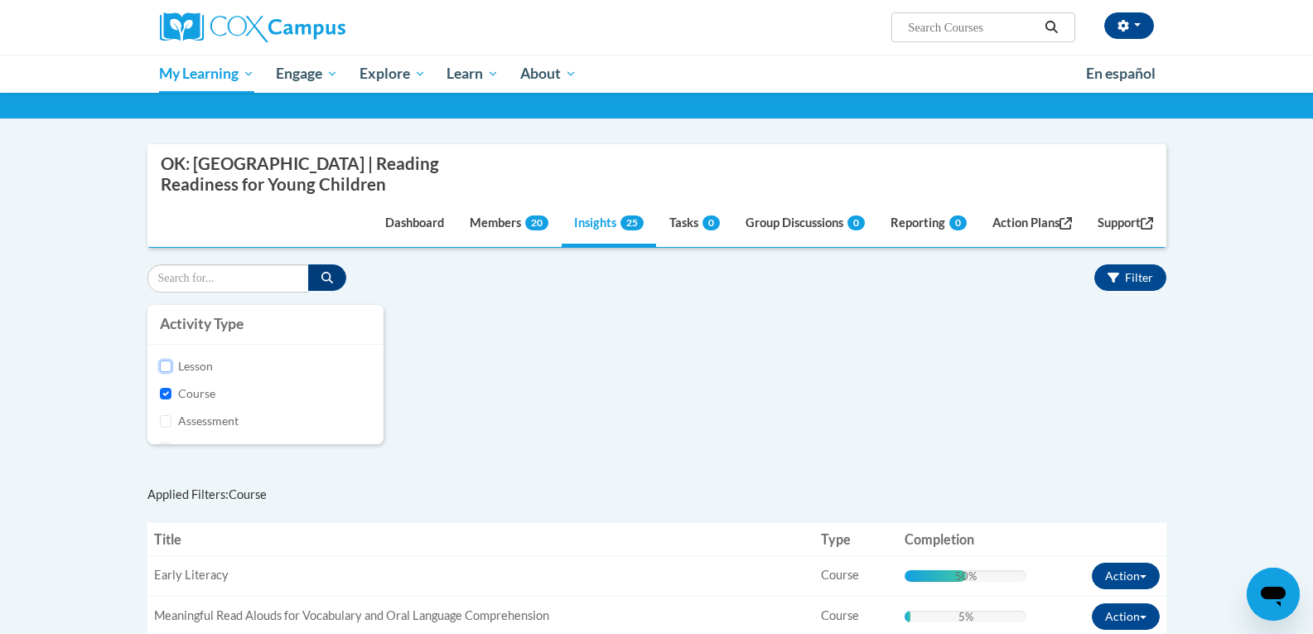
click at [166, 370] on input "Lesson" at bounding box center [166, 366] width 12 height 12
checkbox input "true"
click at [166, 370] on input "Lesson" at bounding box center [166, 366] width 12 height 12
checkbox input "false"
click at [164, 389] on input "Course" at bounding box center [166, 394] width 12 height 12
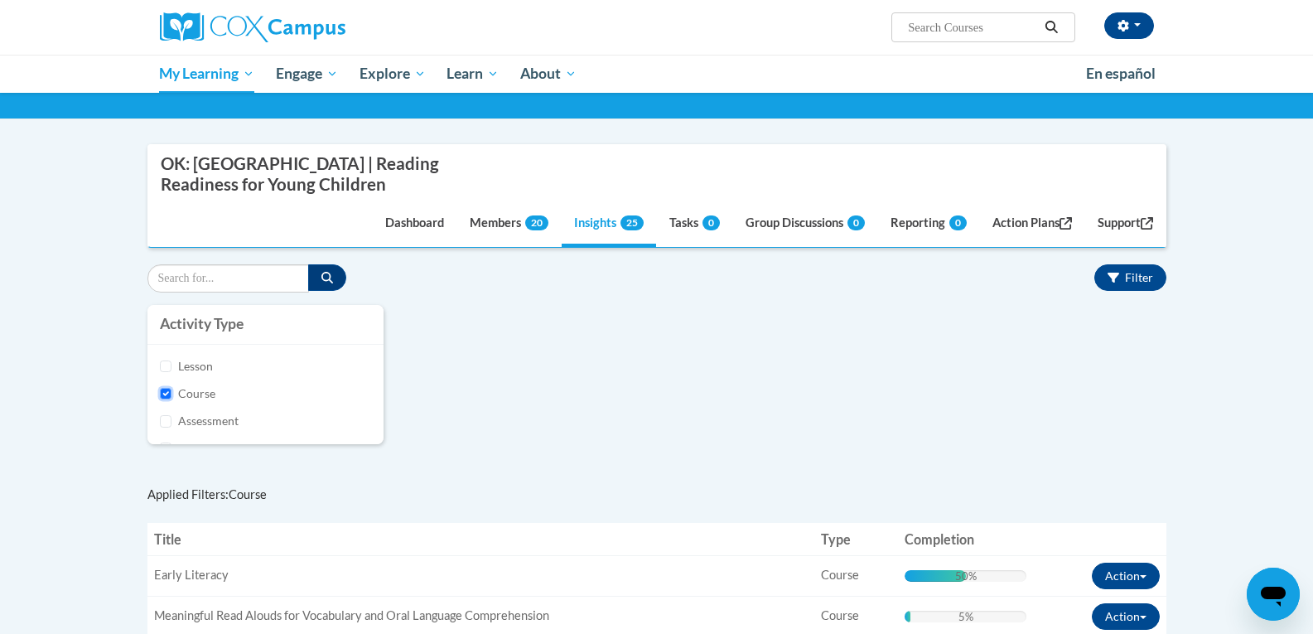
checkbox input "false"
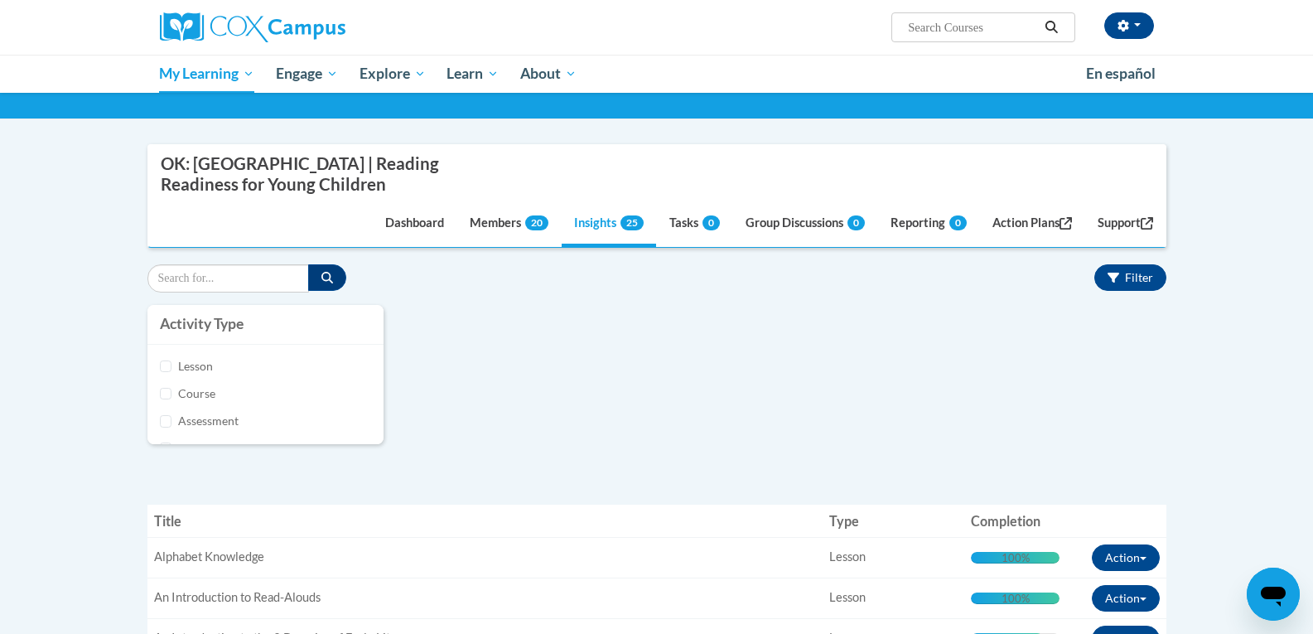
click at [664, 359] on div "Activity Type Lesson Course Assessment Pre-course survey Task Enrollment reques…" at bounding box center [657, 382] width 1044 height 155
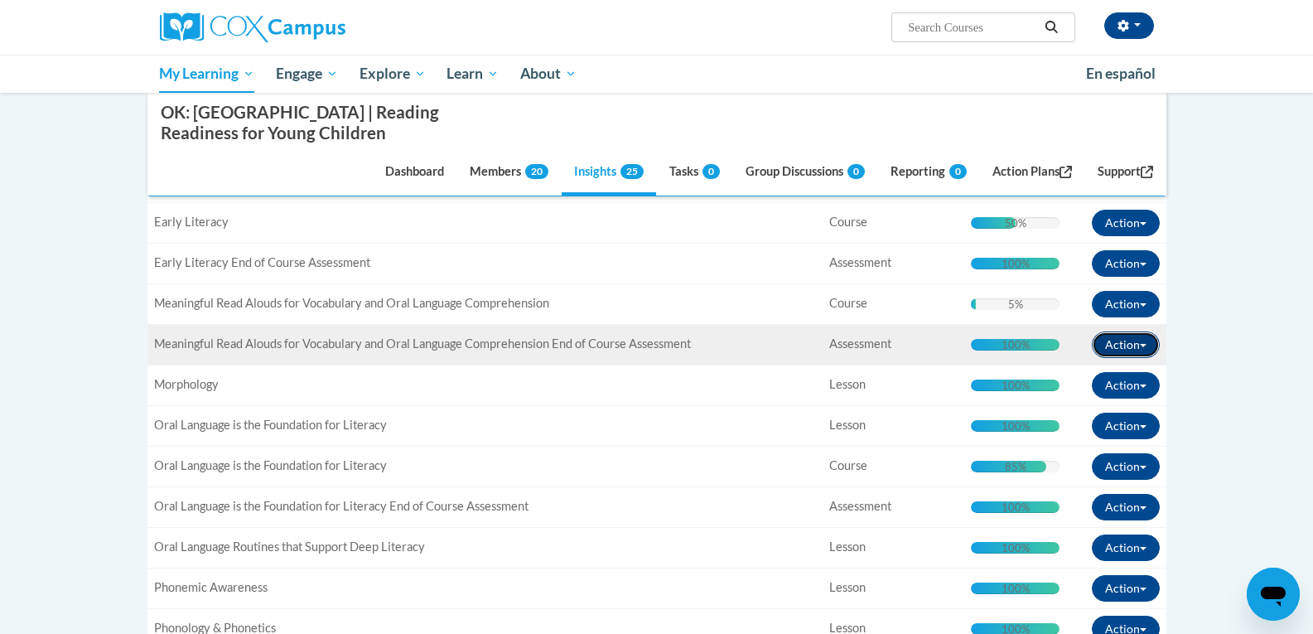
click at [1118, 353] on button "Action" at bounding box center [1126, 344] width 68 height 27
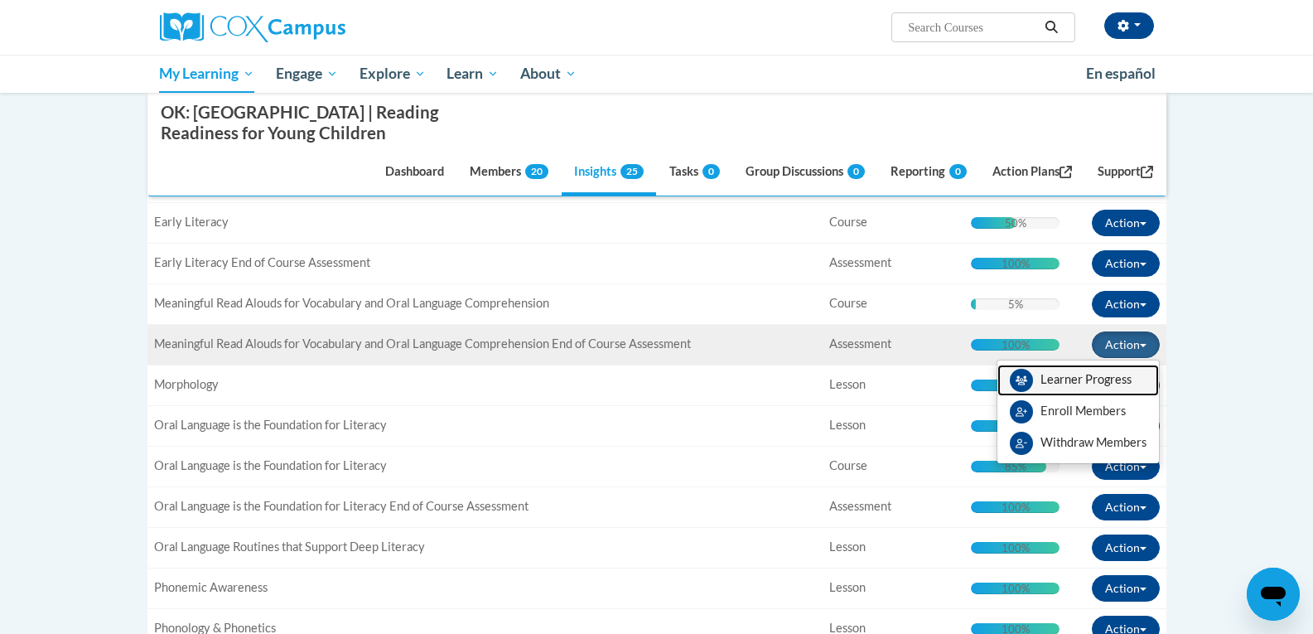
click at [1071, 374] on link "Learner Progress" at bounding box center [1078, 380] width 162 height 31
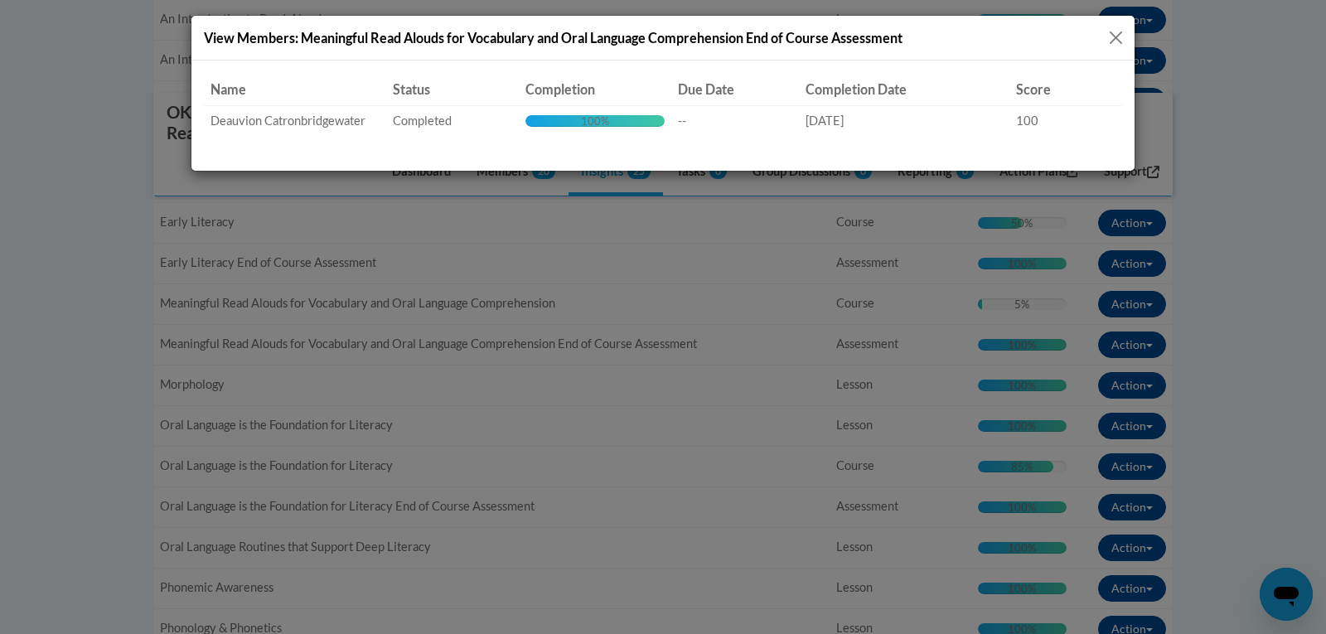
click at [1105, 41] on button "Close" at bounding box center [1115, 37] width 21 height 21
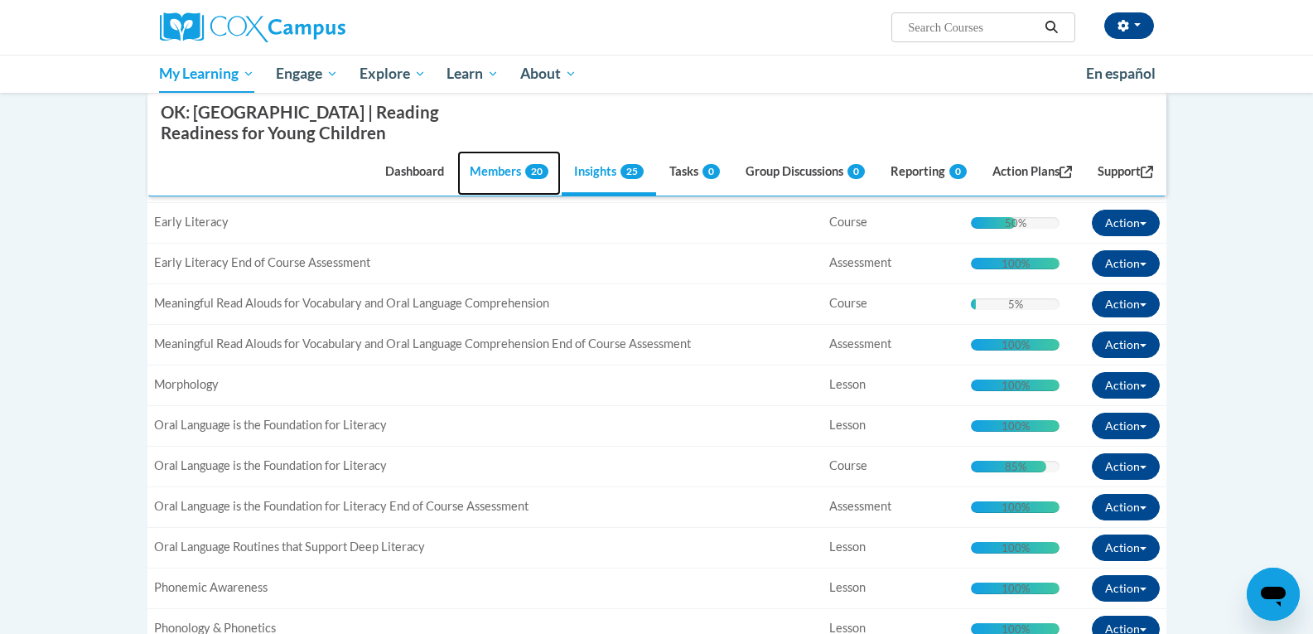
click at [483, 174] on link "Members 20" at bounding box center [509, 173] width 104 height 45
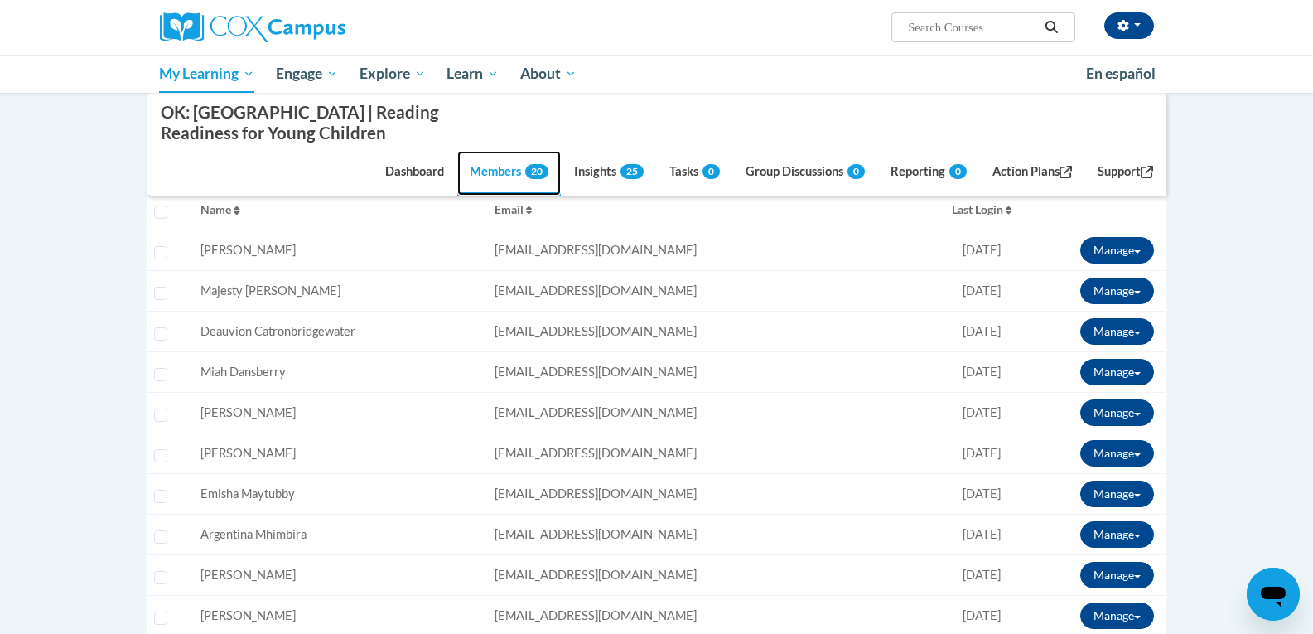
scroll to position [304, 0]
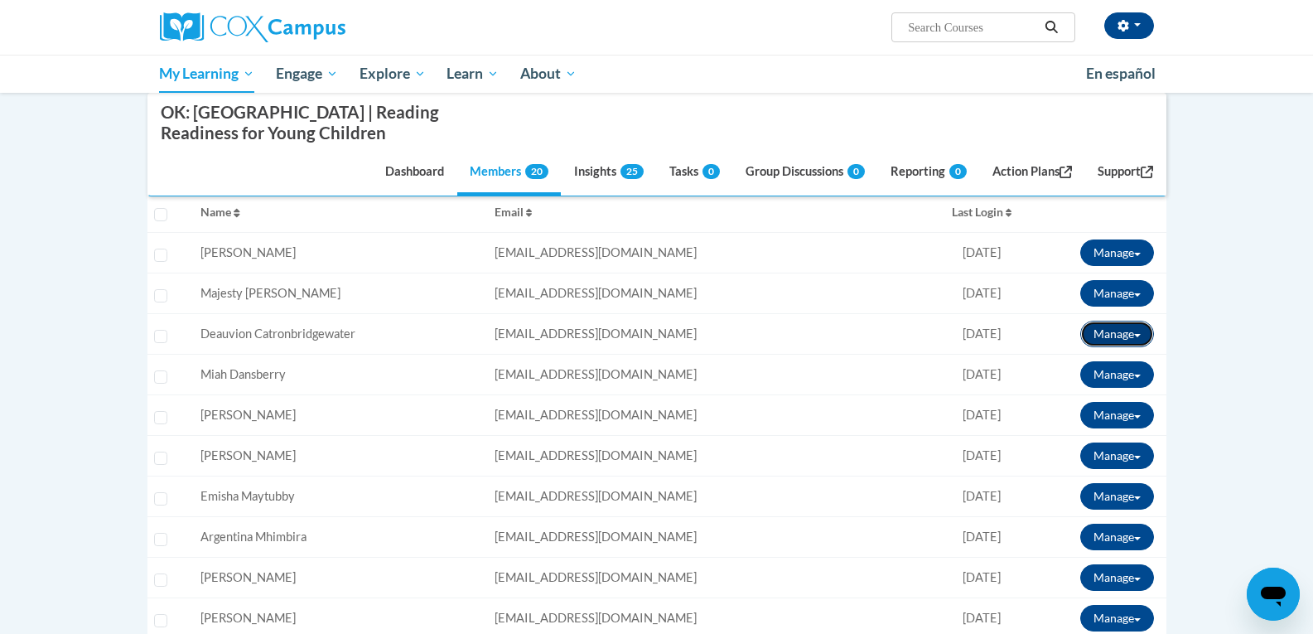
click at [1118, 330] on button "Manage" at bounding box center [1117, 334] width 74 height 27
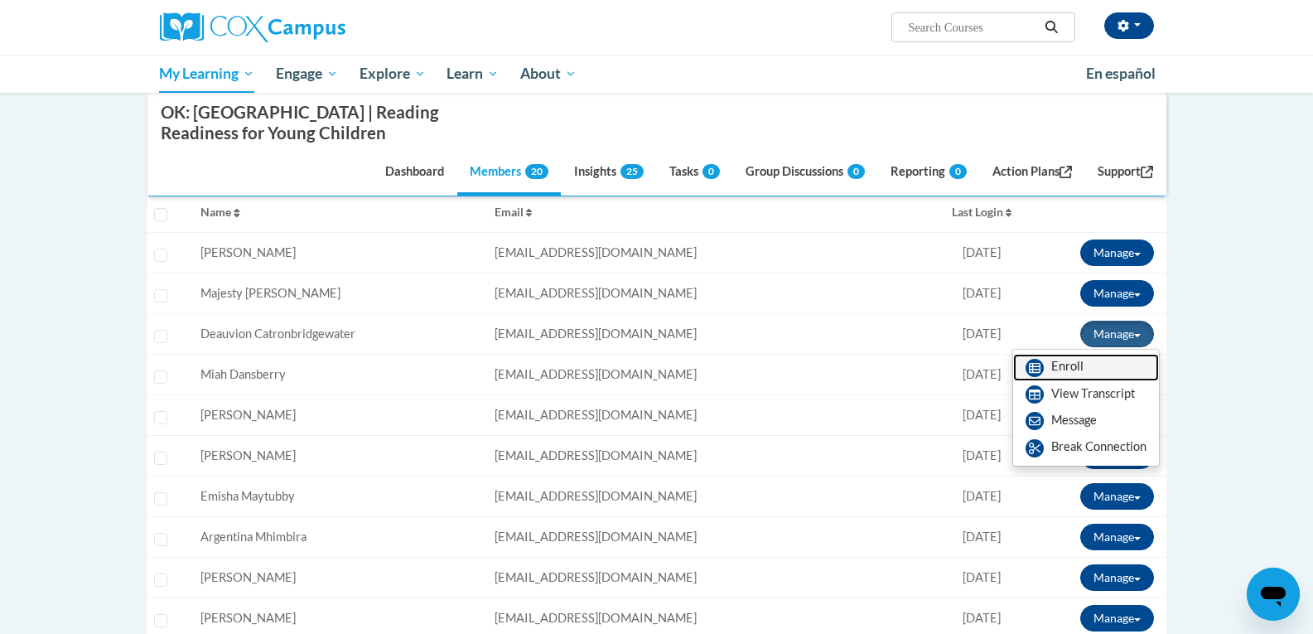
click at [1070, 365] on link "Enroll" at bounding box center [1086, 367] width 146 height 27
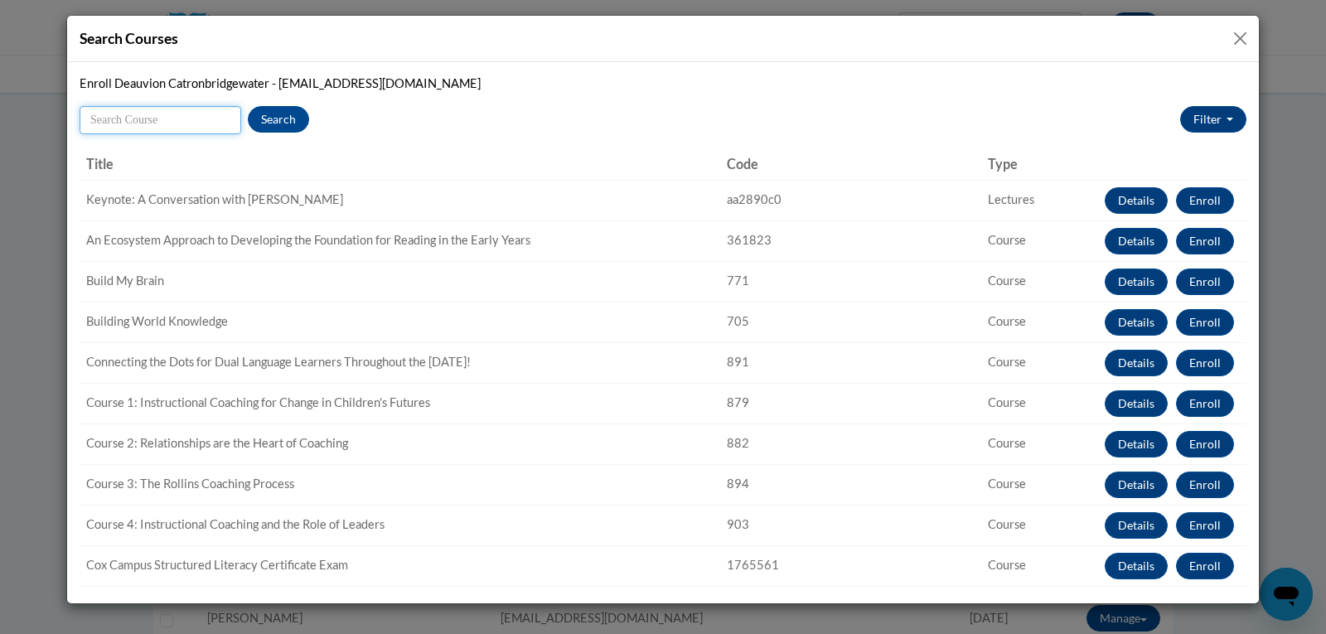
click at [158, 118] on input "Search" at bounding box center [161, 120] width 162 height 28
type input "phonics"
click at [275, 118] on button "Search" at bounding box center [278, 119] width 61 height 27
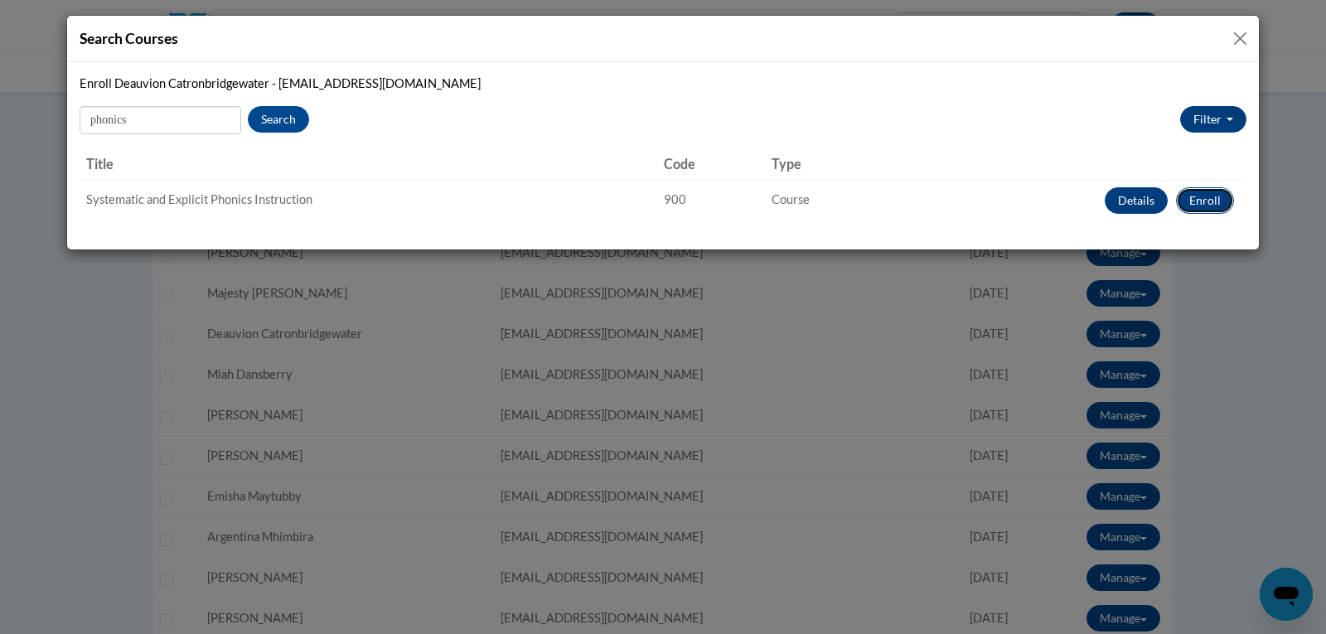
click at [1205, 197] on button "Enroll" at bounding box center [1205, 200] width 58 height 27
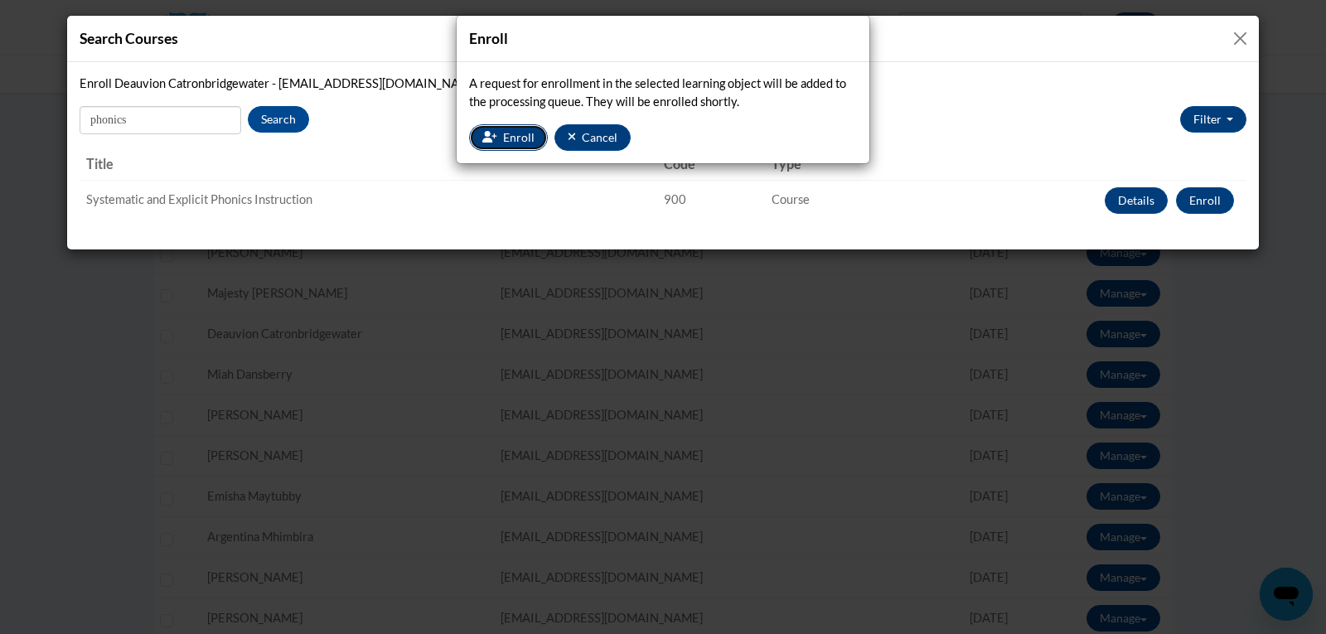
click at [522, 143] on span "Enroll" at bounding box center [518, 137] width 31 height 14
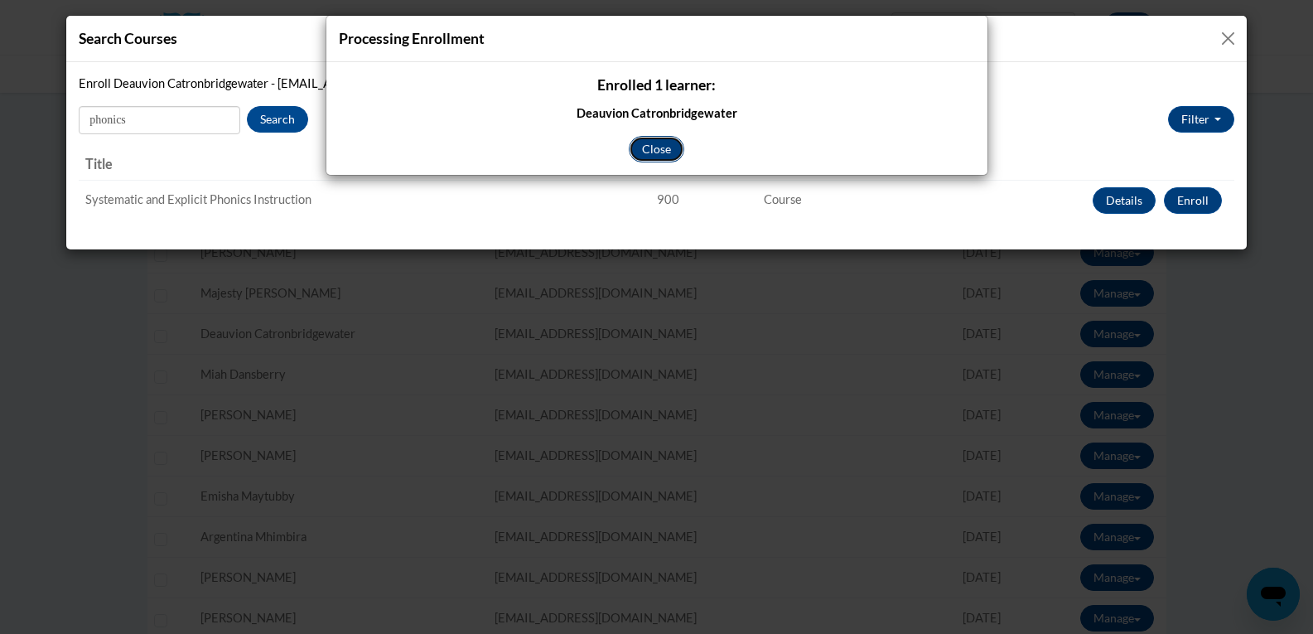
click at [658, 142] on button "Close" at bounding box center [657, 149] width 56 height 27
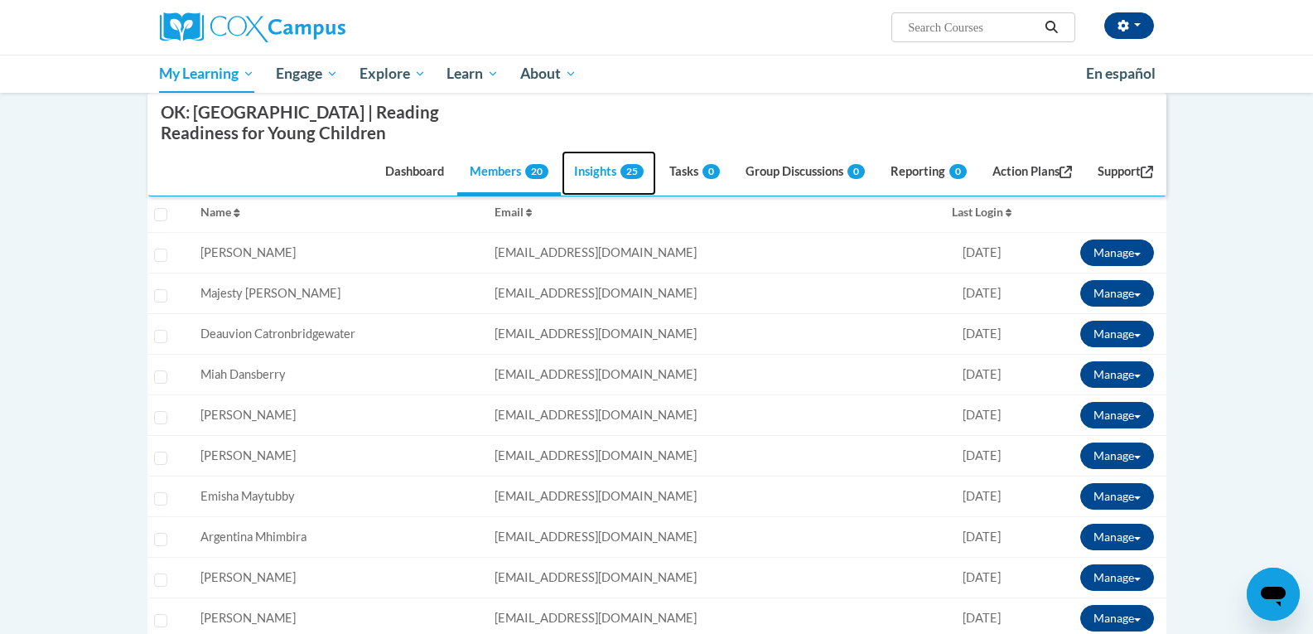
click at [587, 165] on link "Insights 25" at bounding box center [609, 173] width 94 height 45
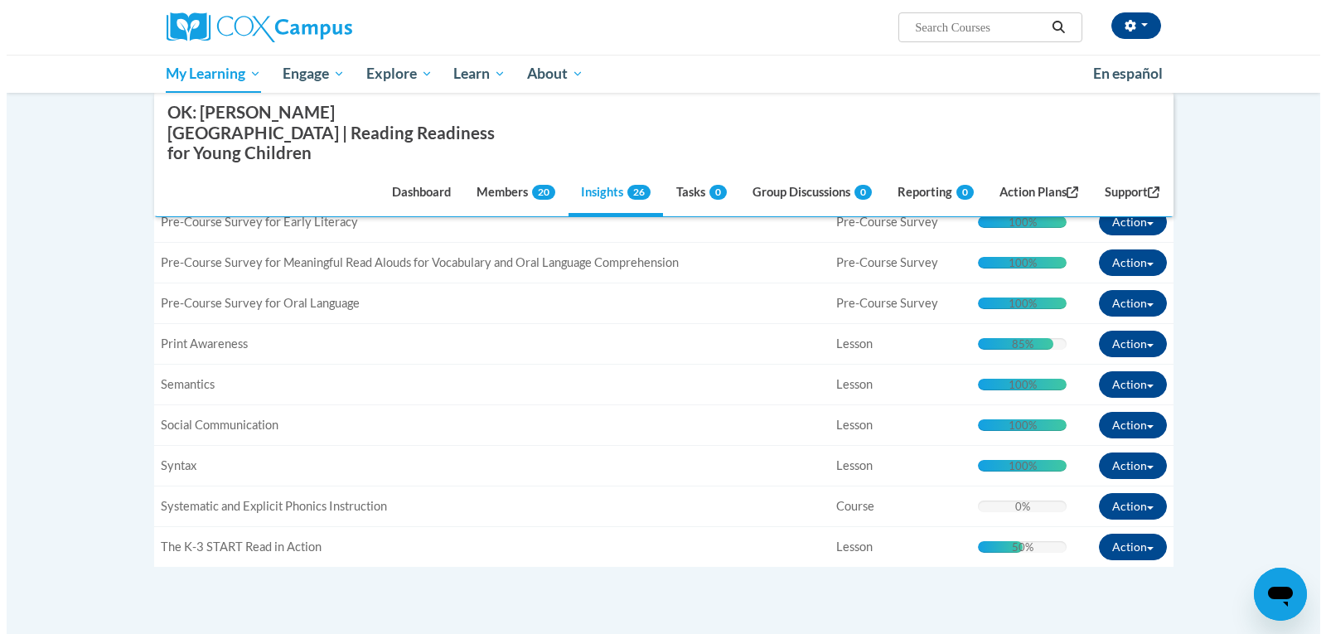
scroll to position [1014, 0]
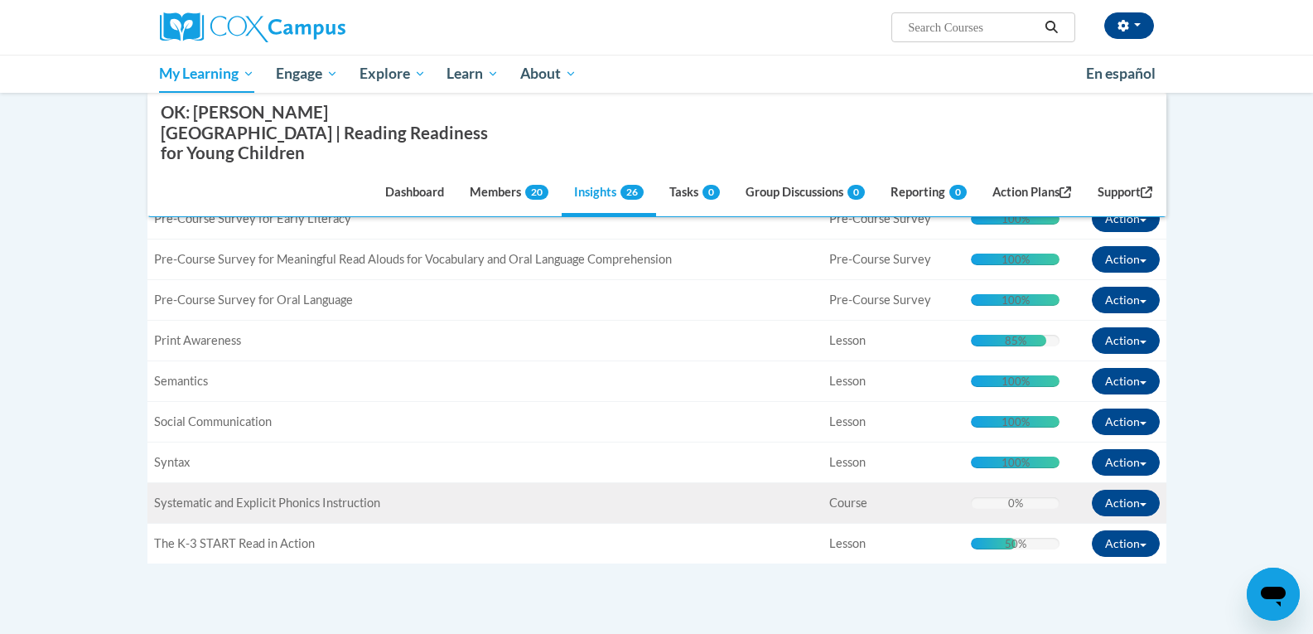
click at [867, 495] on span "Course" at bounding box center [848, 502] width 38 height 14
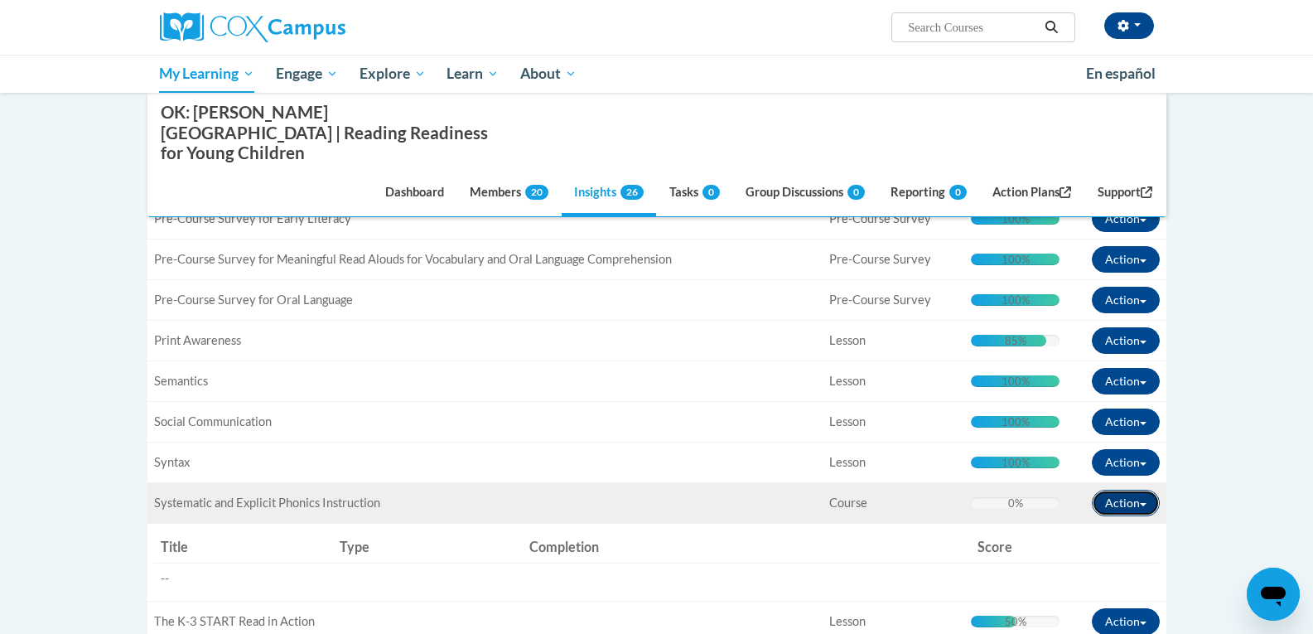
click at [1109, 490] on button "Action" at bounding box center [1126, 503] width 68 height 27
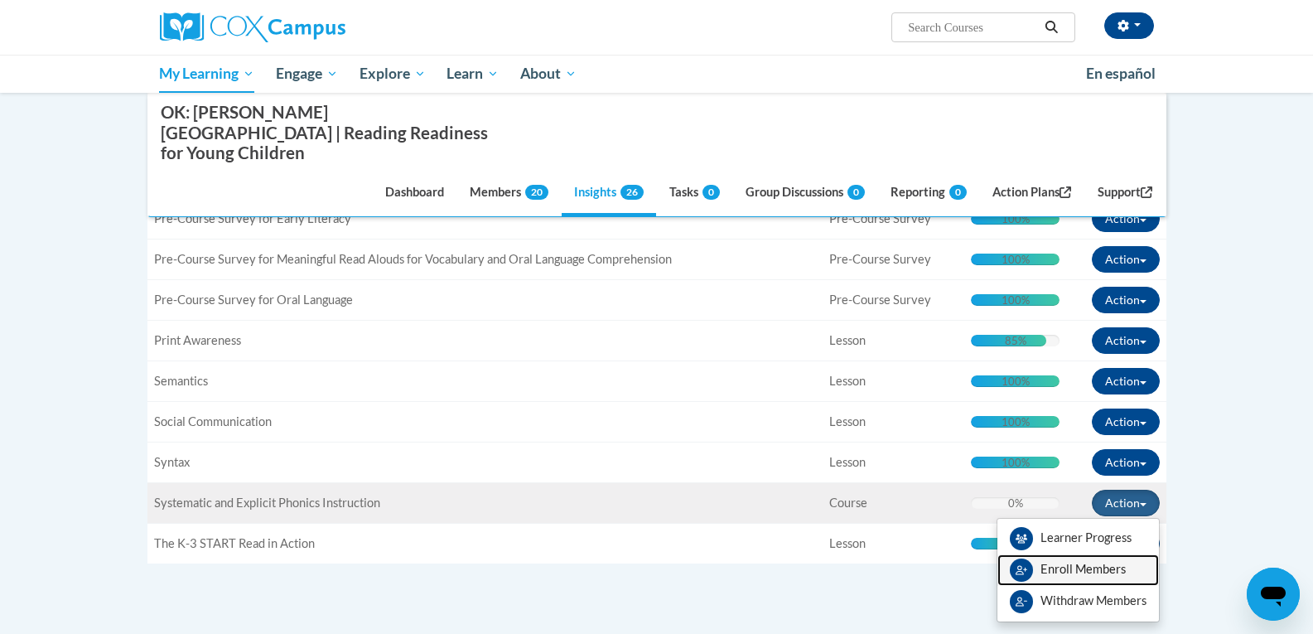
click at [1094, 554] on link "Enroll Members" at bounding box center [1078, 569] width 162 height 31
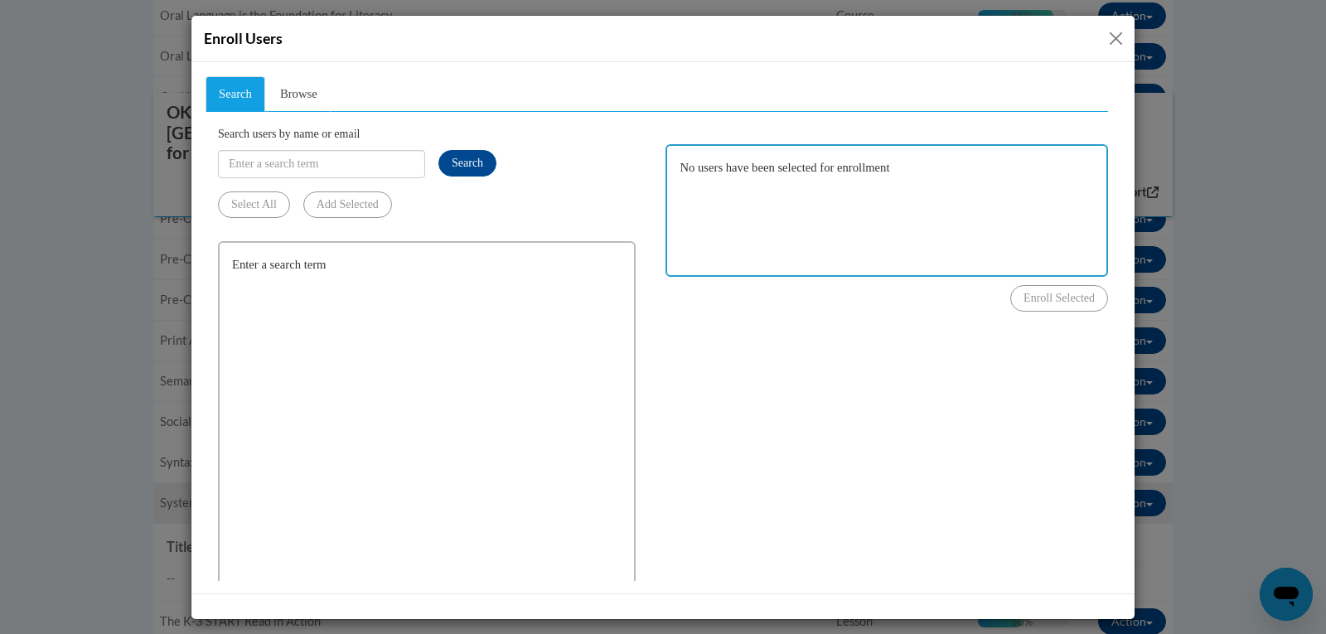
scroll to position [0, 0]
click at [297, 91] on span "Browse" at bounding box center [298, 92] width 37 height 13
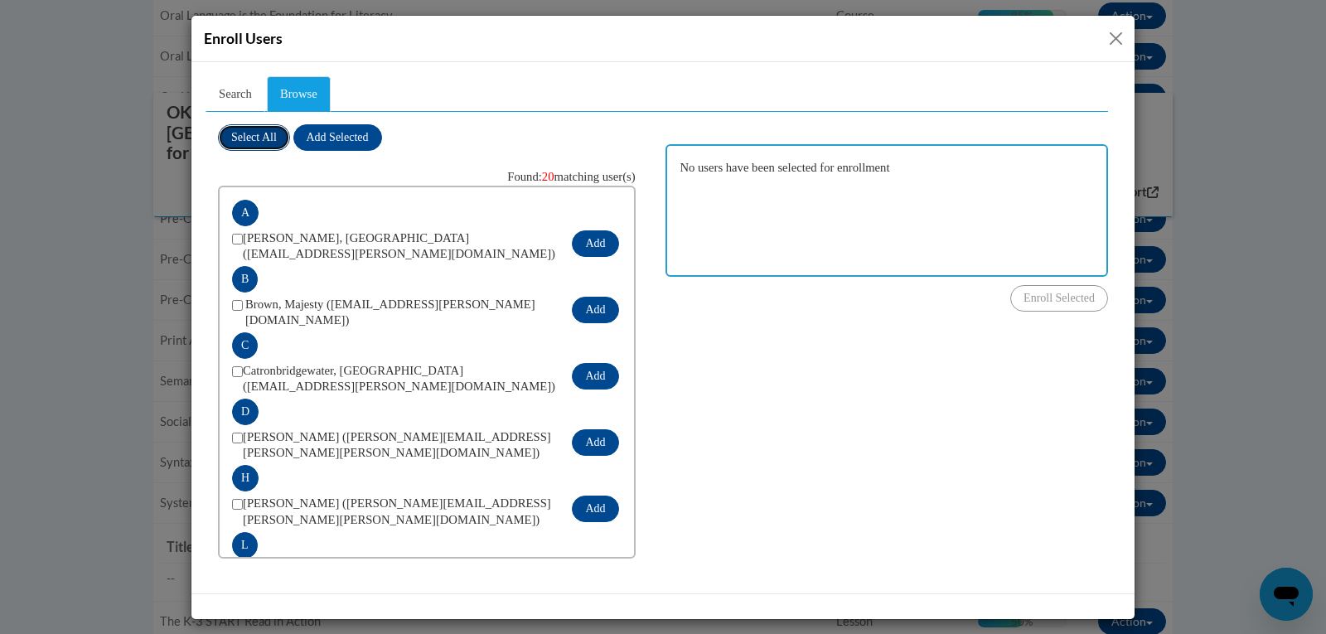
click at [256, 135] on span "Select All" at bounding box center [254, 136] width 46 height 12
checkbox input "true"
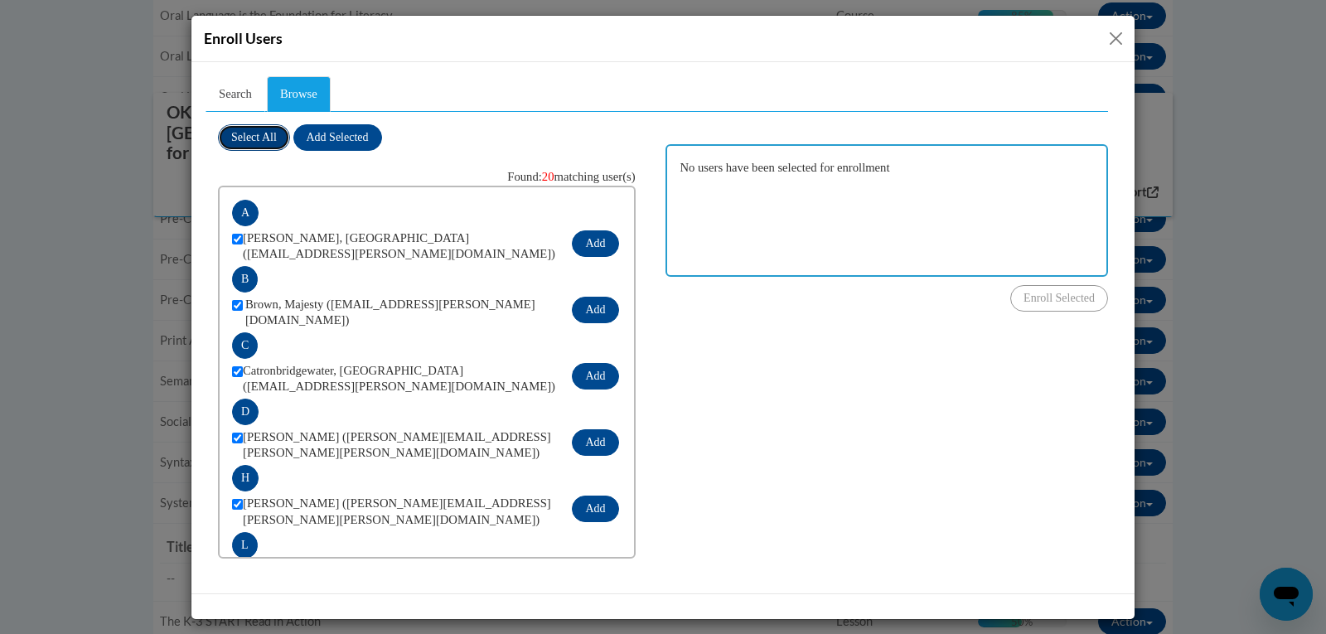
checkbox input "true"
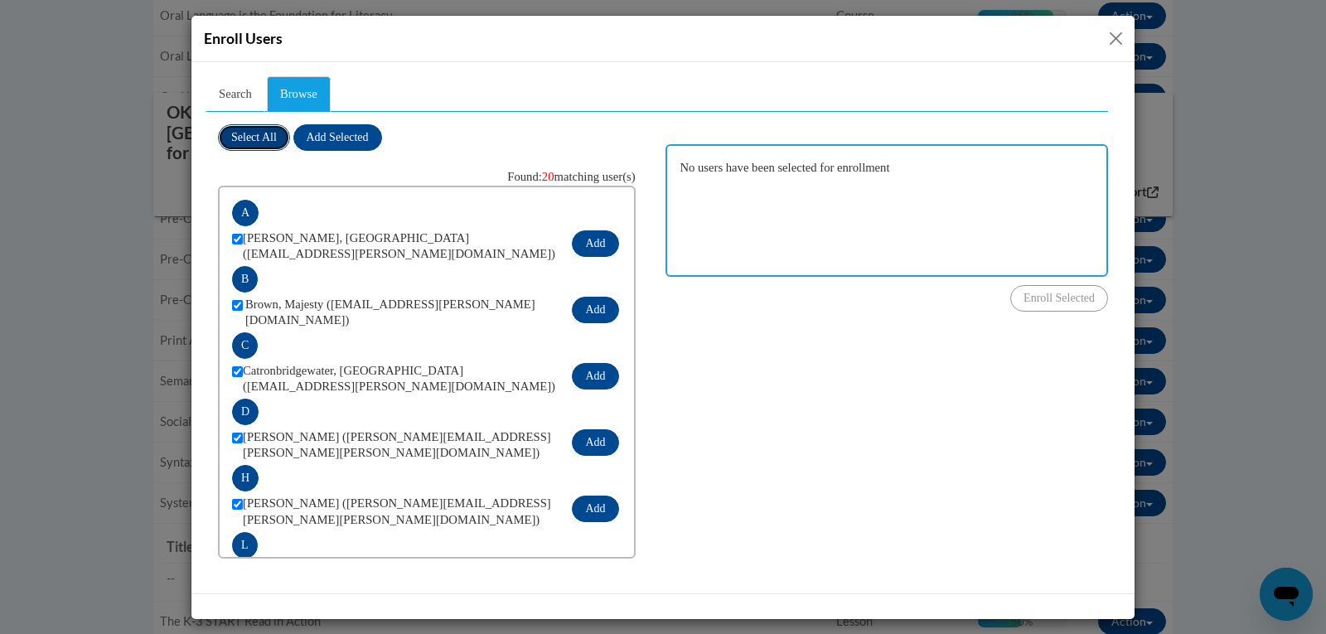
checkbox input "true"
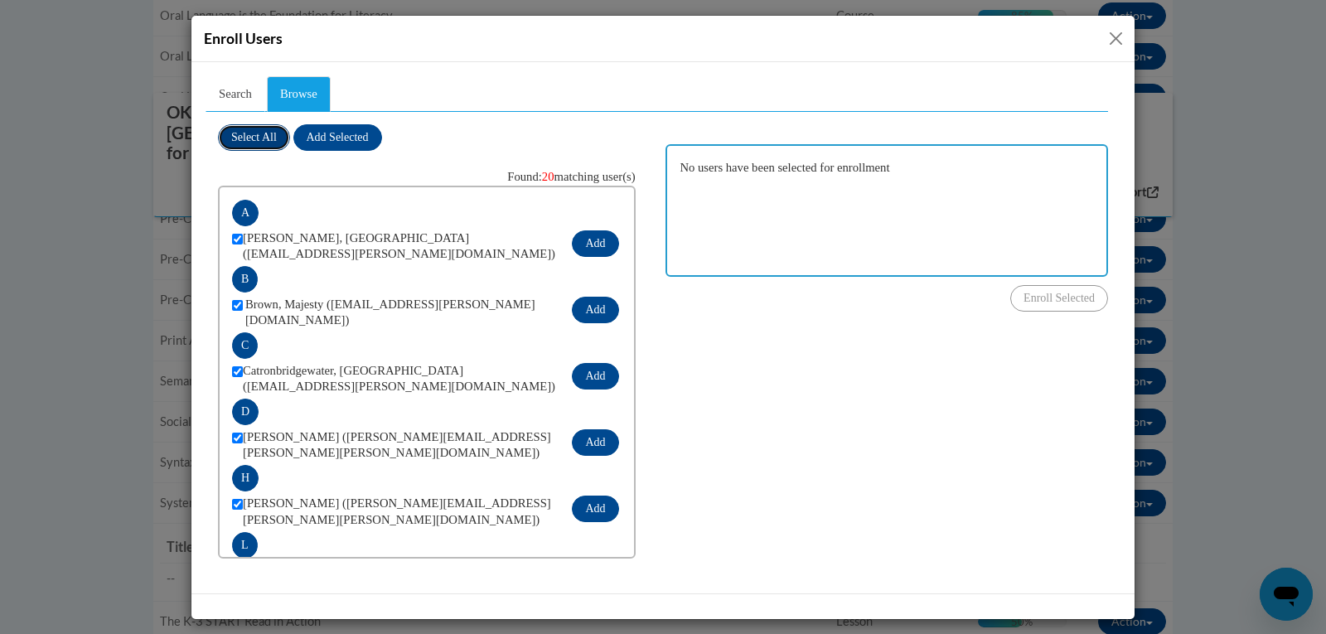
checkbox input "true"
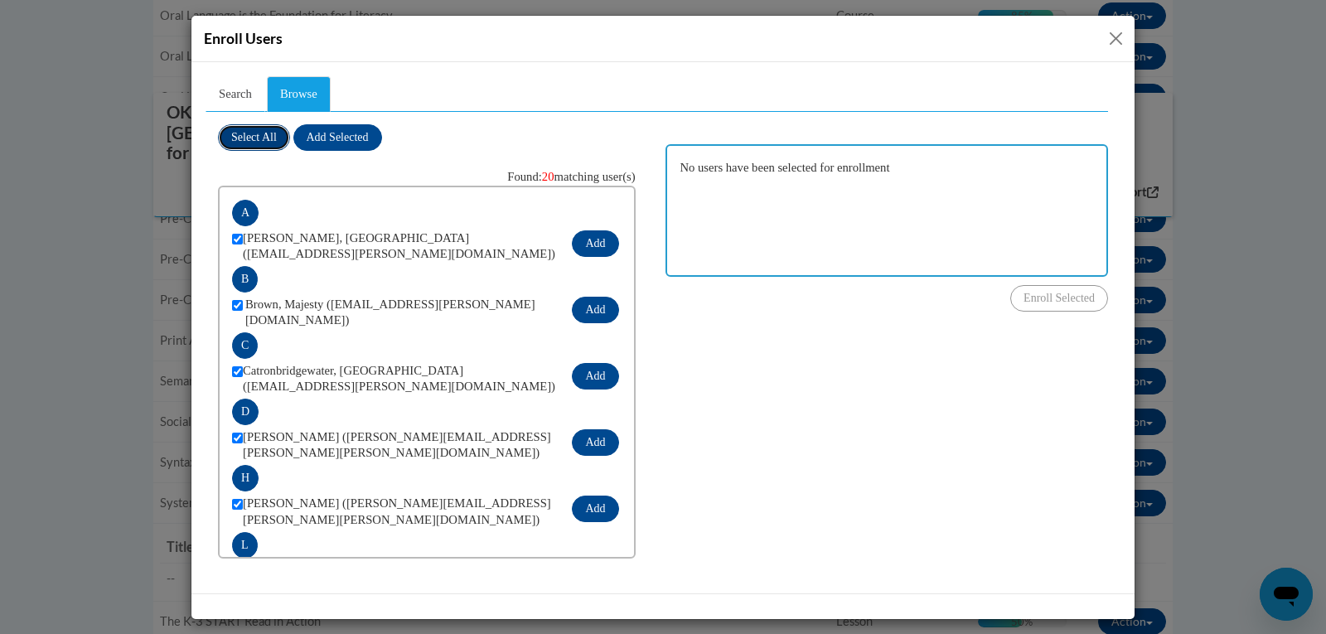
checkbox input "true"
click at [236, 365] on input "checkbox" at bounding box center [237, 370] width 11 height 11
checkbox input "false"
click at [342, 135] on span "Add Selected" at bounding box center [338, 136] width 62 height 12
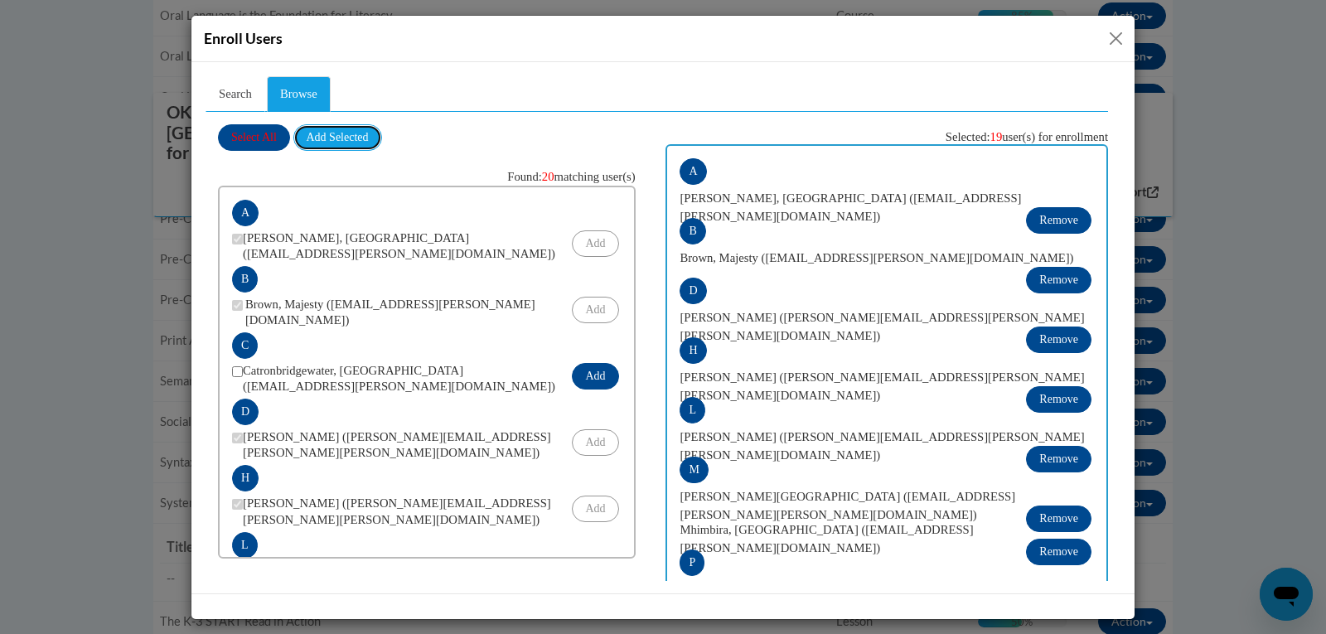
scroll to position [548, 0]
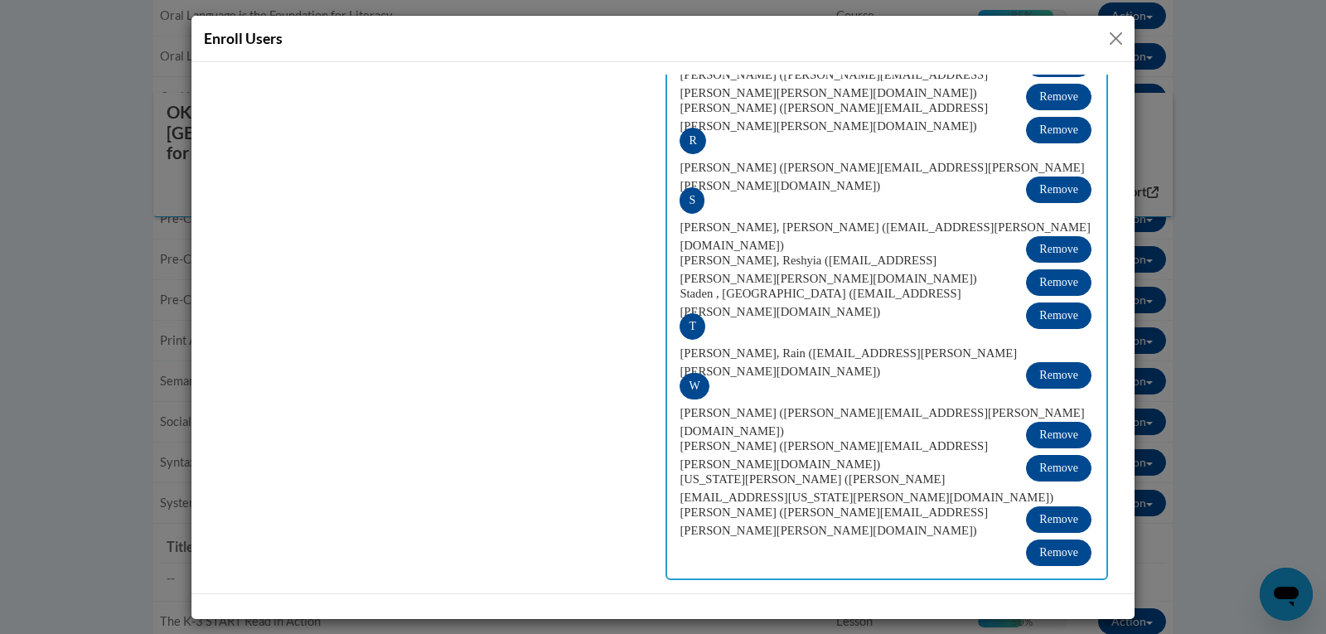
drag, startPoint x: 1114, startPoint y: 190, endPoint x: 1328, endPoint y: 558, distance: 426.2
click at [1049, 594] on span "Enroll Selected" at bounding box center [1058, 600] width 71 height 12
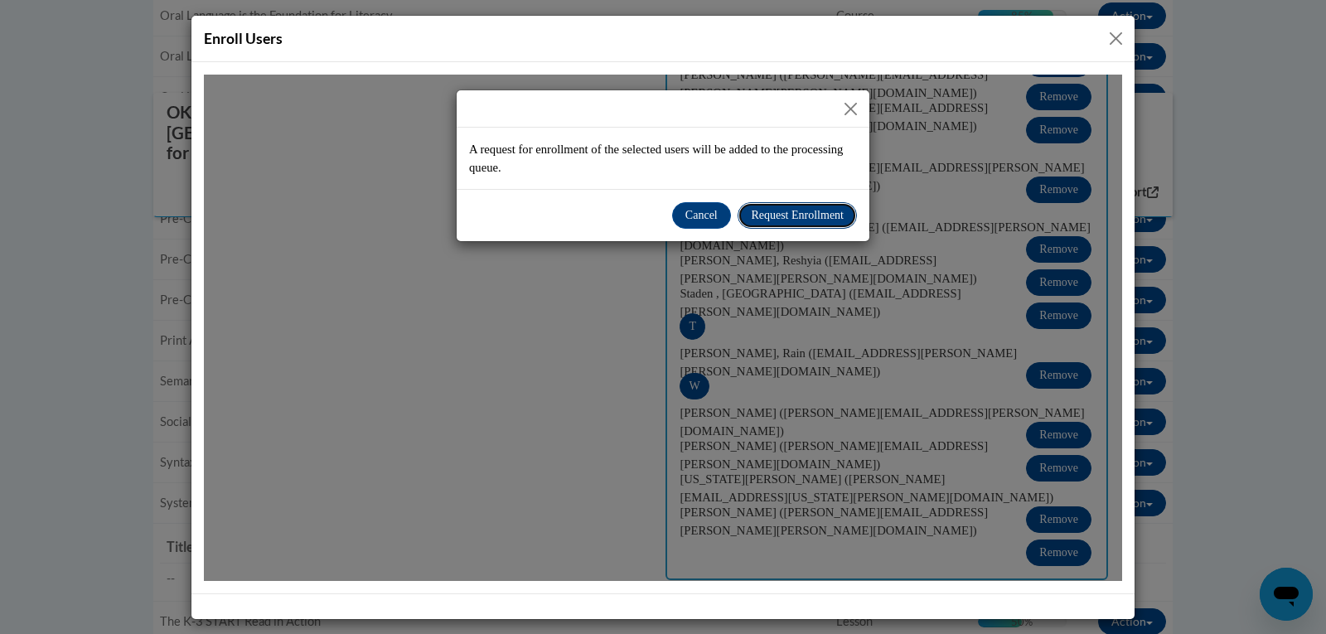
click at [803, 217] on span "Request Enrollment" at bounding box center [797, 214] width 93 height 12
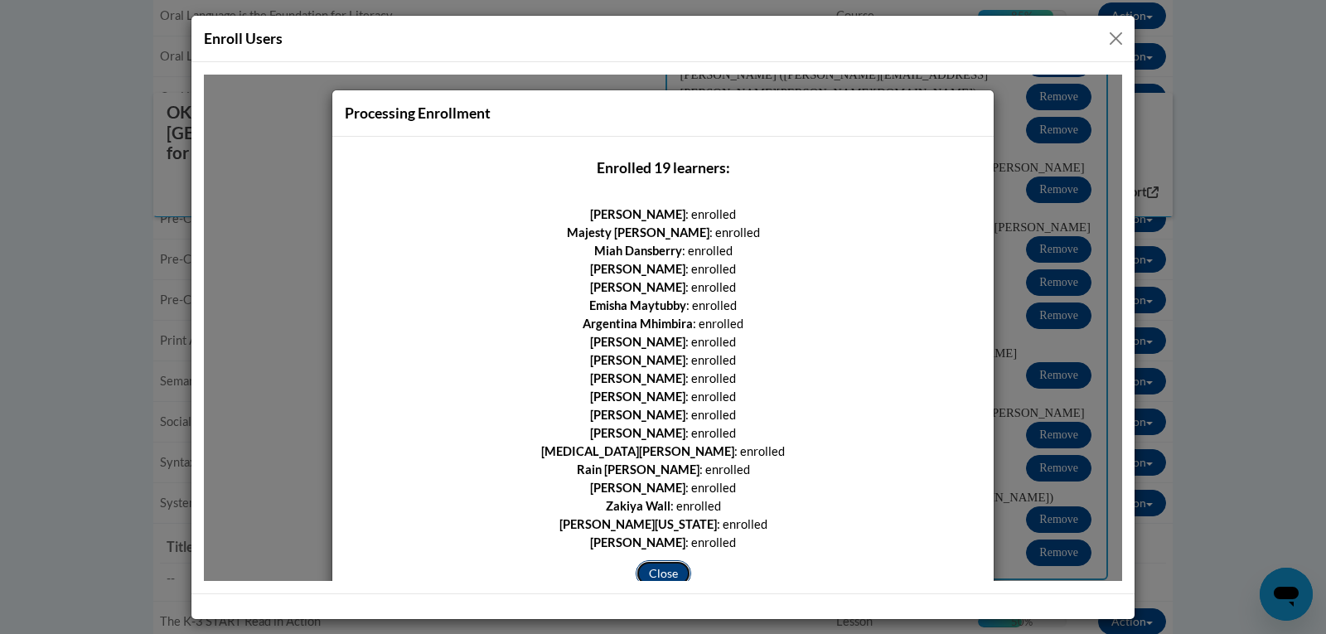
click at [660, 569] on button "Close" at bounding box center [663, 572] width 56 height 27
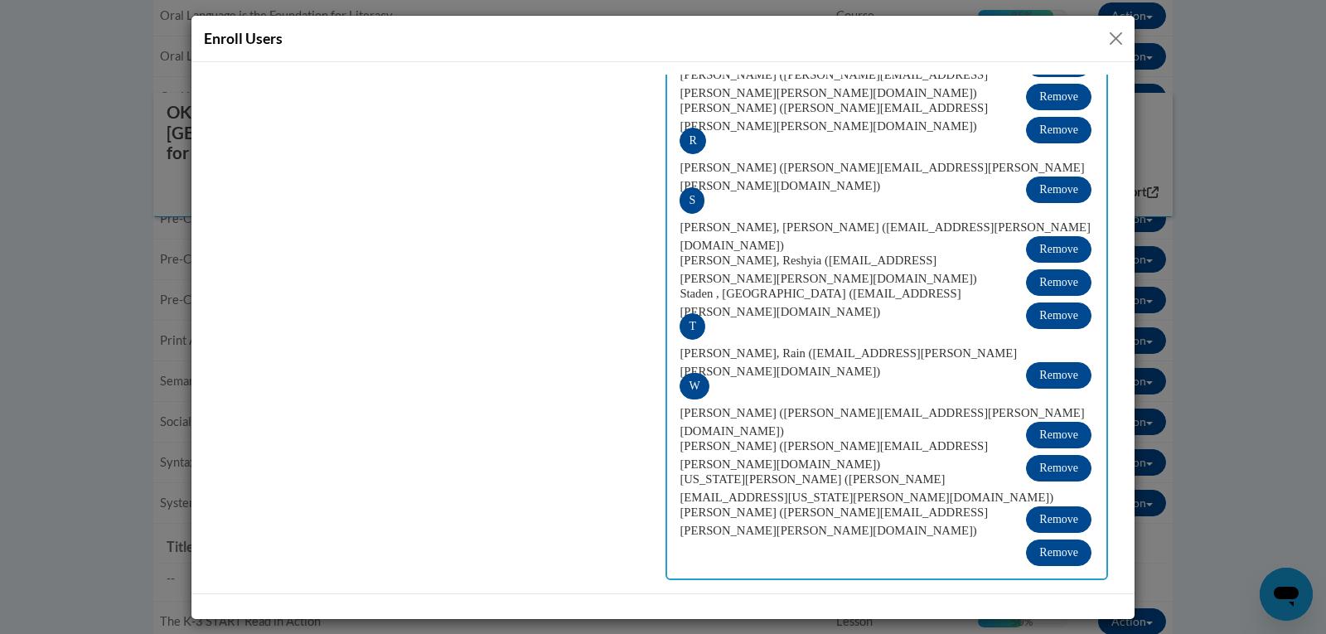
click at [1112, 36] on button "Close" at bounding box center [1115, 38] width 21 height 21
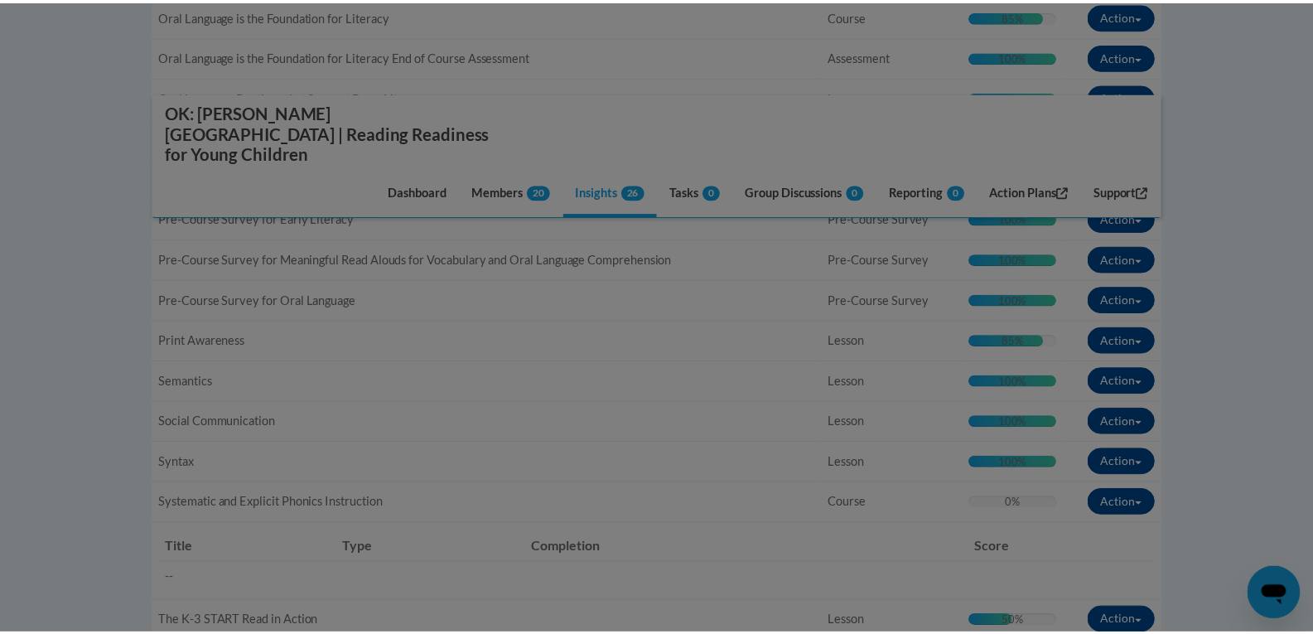
scroll to position [0, 0]
